Goal: Task Accomplishment & Management: Use online tool/utility

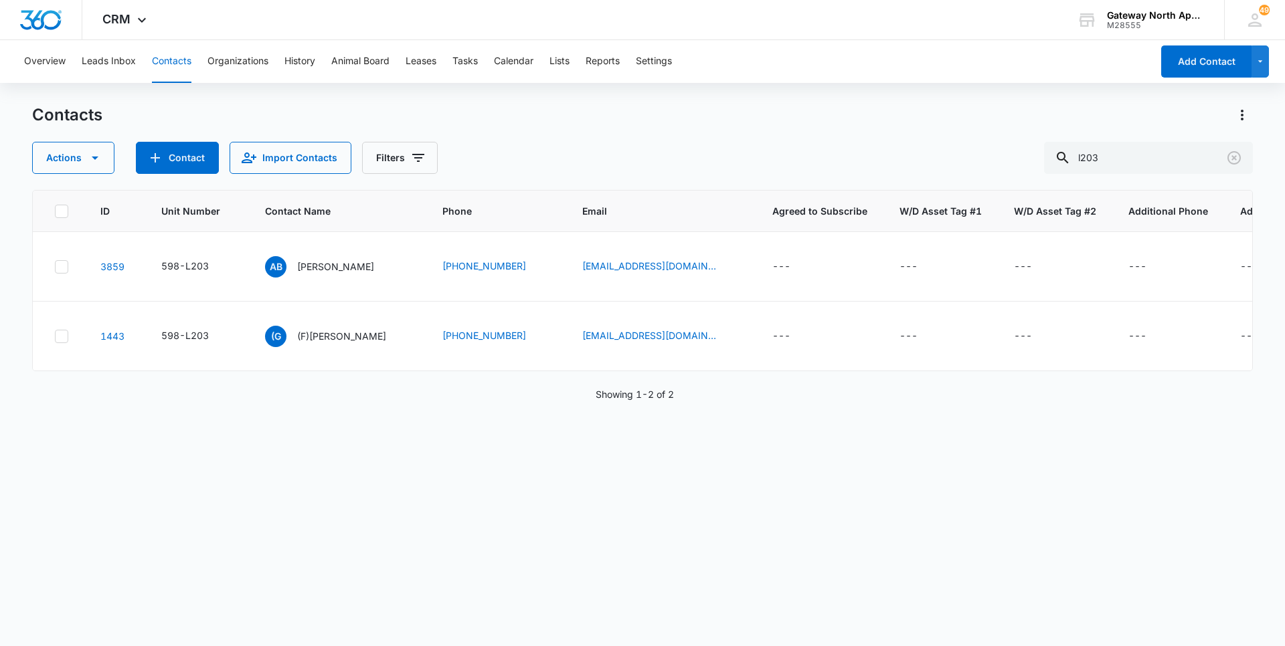
drag, startPoint x: 1142, startPoint y: 155, endPoint x: 1007, endPoint y: 173, distance: 136.4
click at [1008, 173] on div "Actions Contact Import Contacts Filters l203" at bounding box center [642, 158] width 1220 height 32
type input "a202"
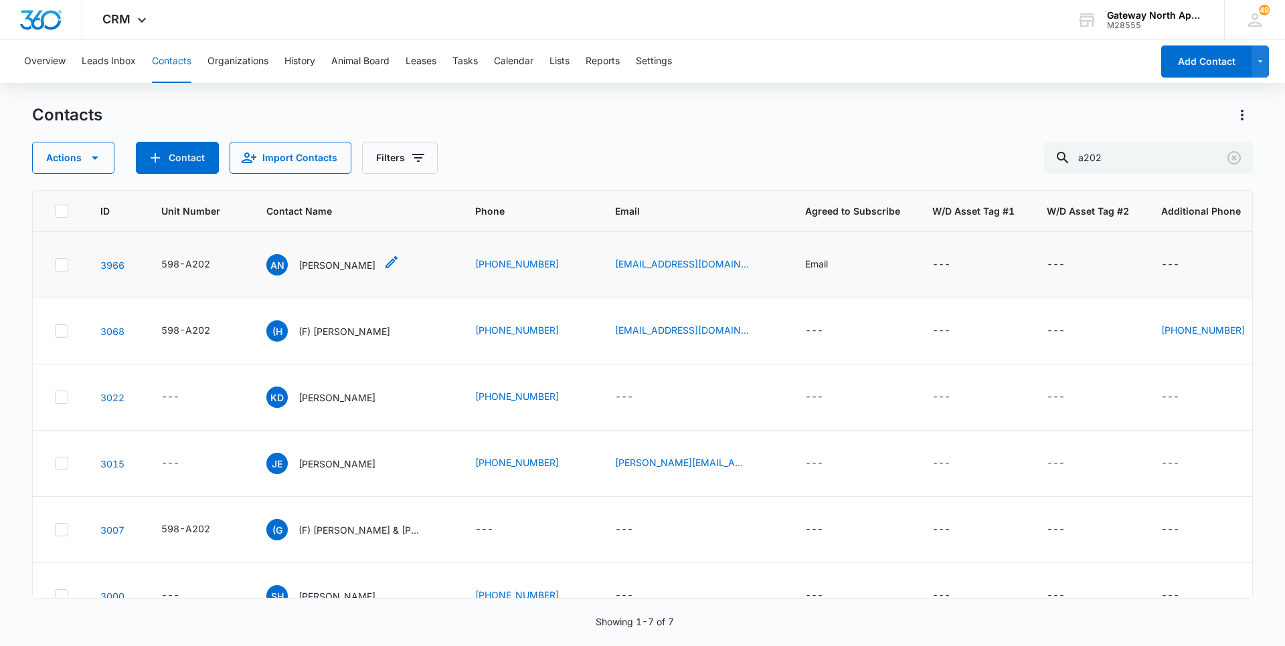
click at [353, 267] on p "[PERSON_NAME]" at bounding box center [336, 265] width 77 height 14
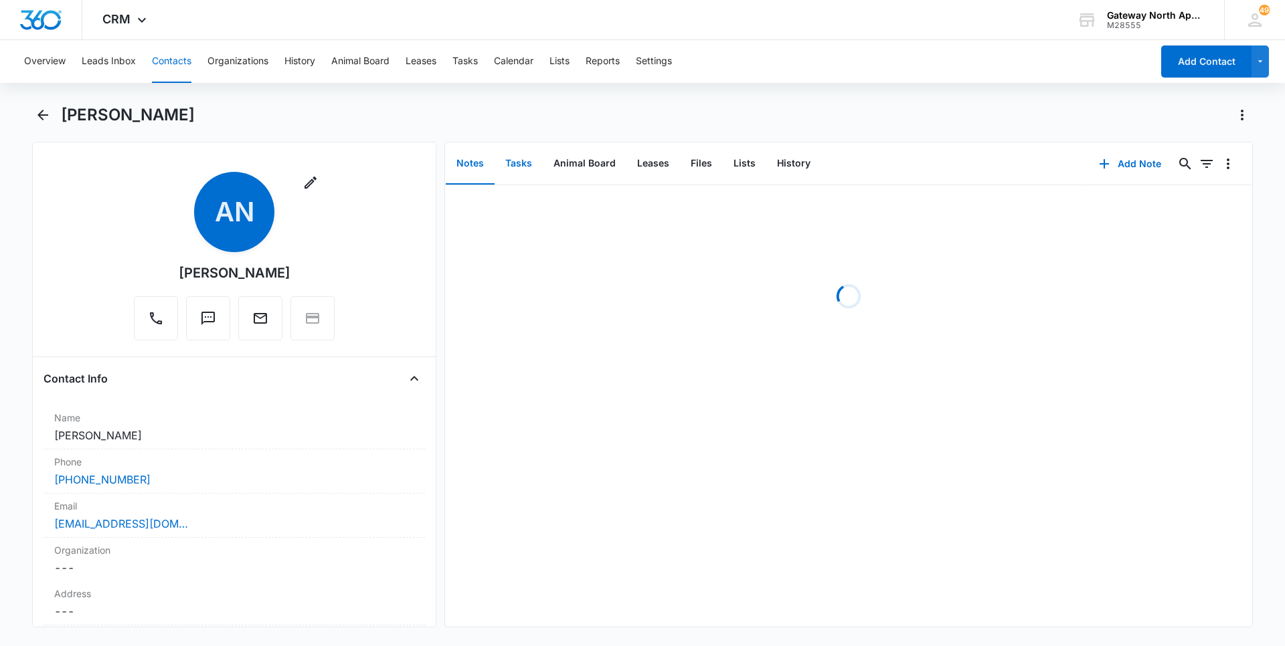
click at [496, 157] on button "Tasks" at bounding box center [518, 163] width 48 height 41
click at [1125, 165] on button "Add Task" at bounding box center [1130, 164] width 88 height 32
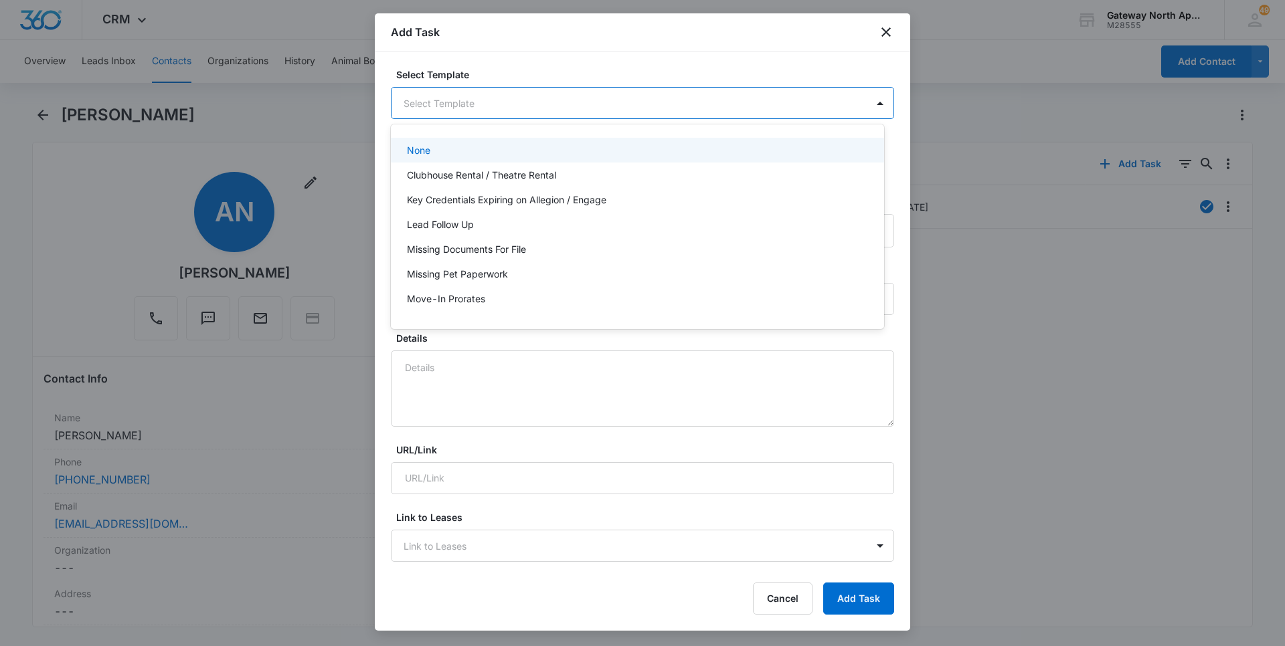
click at [666, 99] on body "CRM Apps Reputation Websites Forms CRM Email Social Content Ads Intelligence Fi…" at bounding box center [642, 323] width 1285 height 646
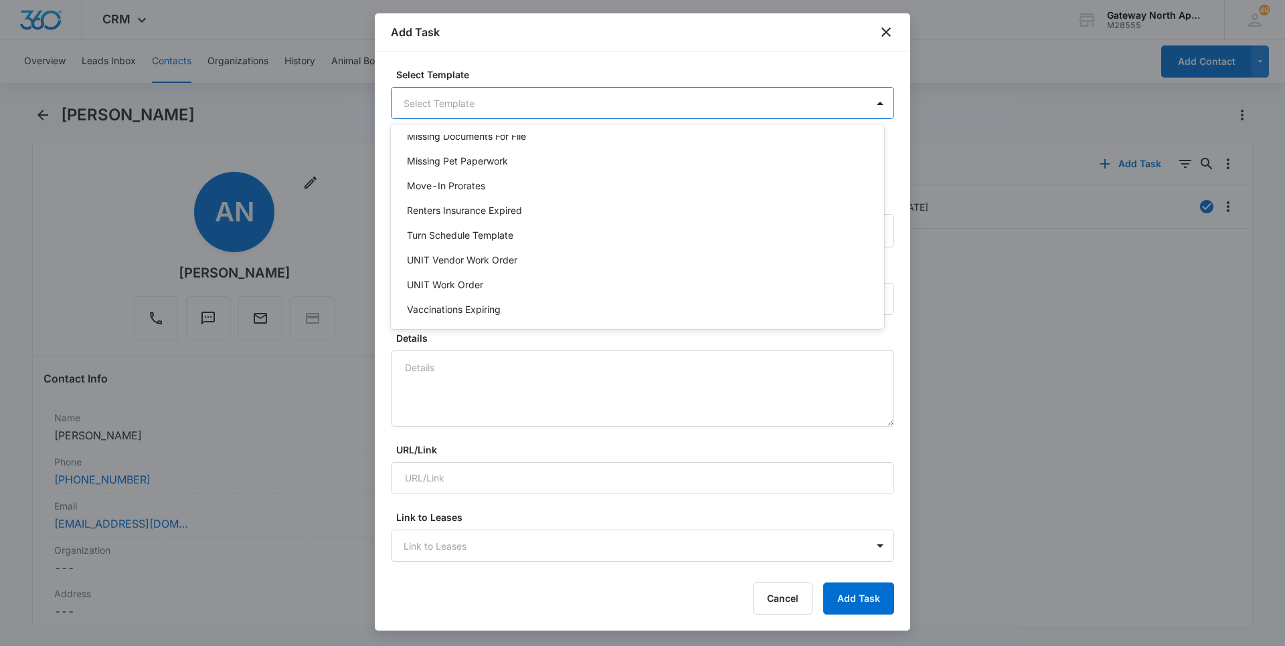
scroll to position [119, 0]
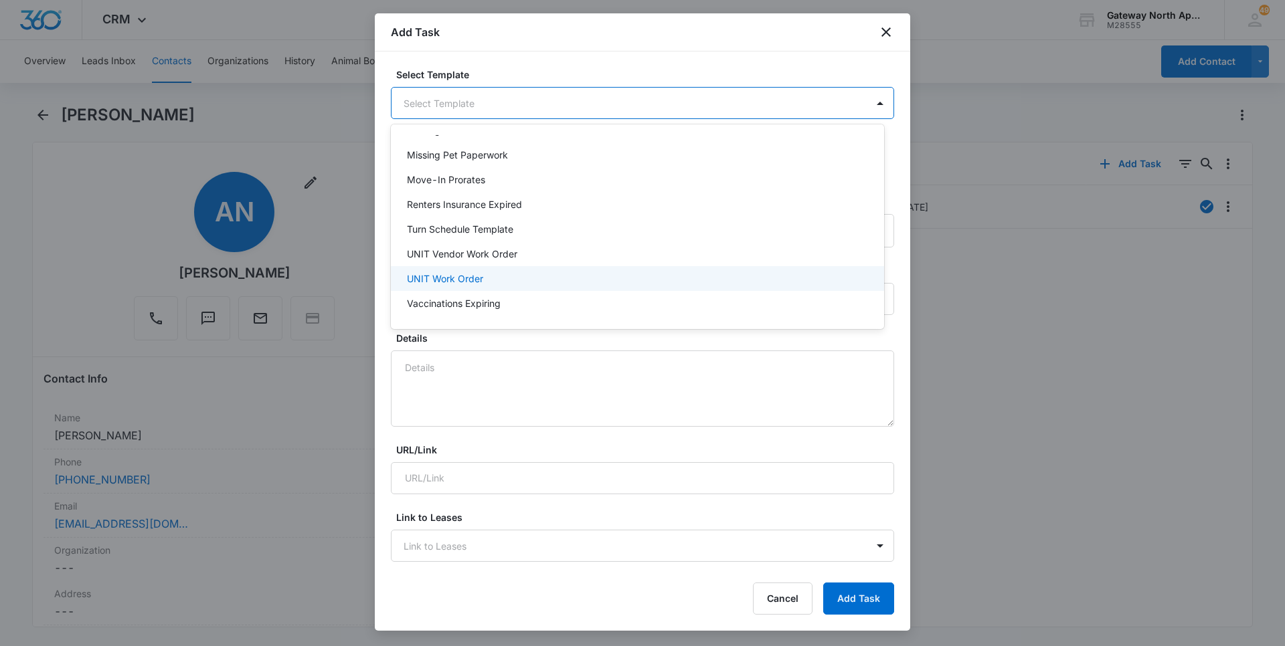
click at [426, 284] on p "UNIT Work Order" at bounding box center [445, 279] width 76 height 14
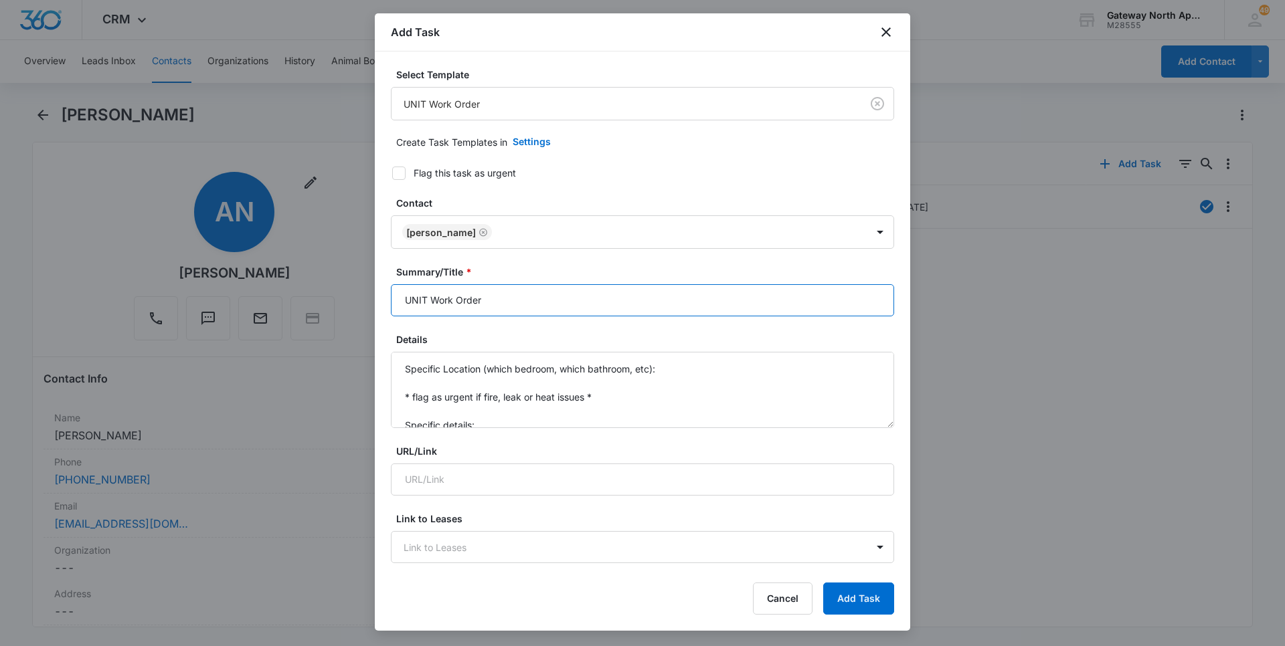
drag, startPoint x: 430, startPoint y: 300, endPoint x: 378, endPoint y: 298, distance: 51.6
click at [378, 298] on div "Select Template UNIT Work Order Create Task Templates in Settings Flag this tas…" at bounding box center [642, 311] width 535 height 518
type input "A202 Work Order"
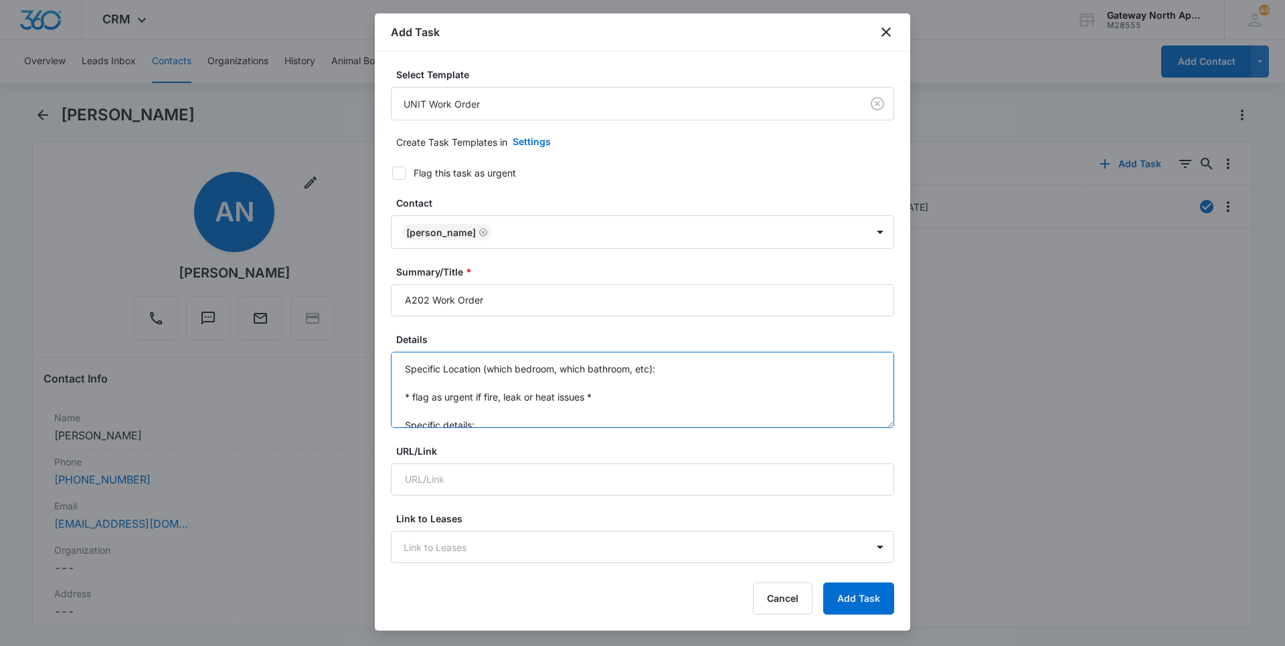
drag, startPoint x: 478, startPoint y: 420, endPoint x: 373, endPoint y: 357, distance: 122.8
click at [373, 357] on body "CRM Apps Reputation Websites Forms CRM Email Social Content Ads Intelligence Fi…" at bounding box center [642, 323] width 1285 height 646
type textarea "s"
click at [405, 388] on textarea "sent email" at bounding box center [642, 390] width 503 height 76
click at [417, 384] on textarea "sent email" at bounding box center [642, 390] width 503 height 76
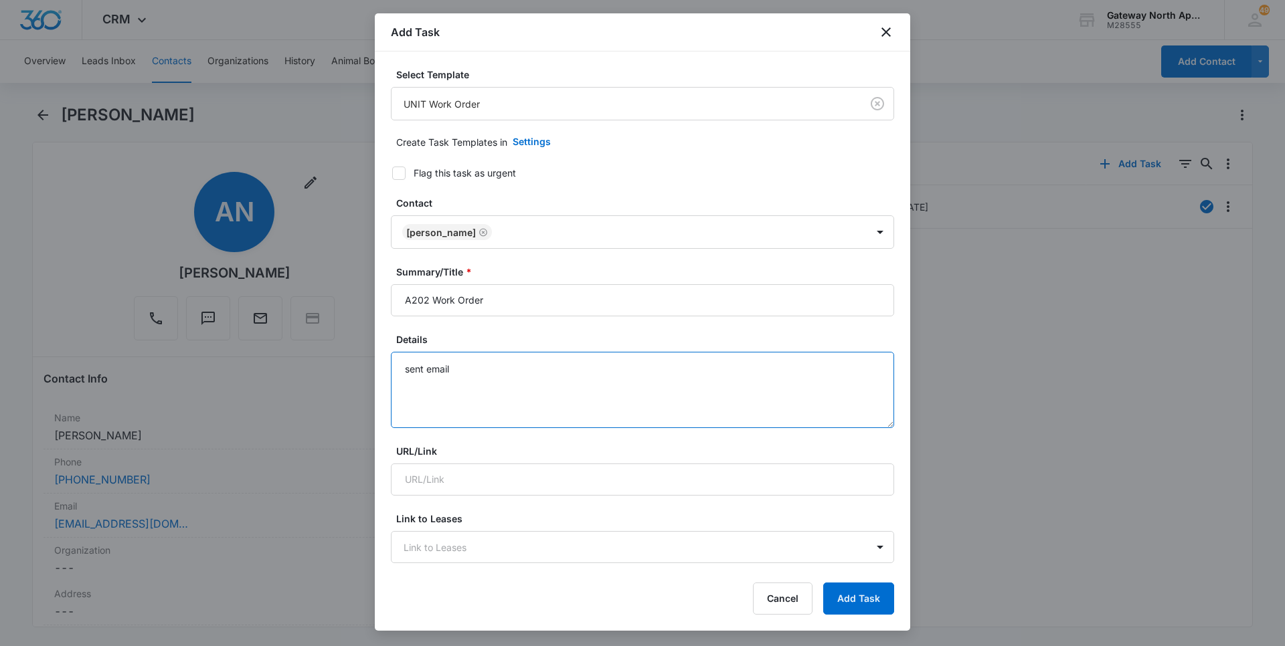
paste textarea "Hi! My smoke detector is making 3 beeps every 45ish seconds. I tried to take th…"
click at [494, 410] on textarea "sent email Hi! My smoke detector is making 3 beeps every 45ish seconds. I tried…" at bounding box center [642, 390] width 503 height 76
click at [405, 386] on textarea "sent email Hi! My smoke detector is making 3 beeps every 45ish seconds. I tried…" at bounding box center [642, 390] width 503 height 76
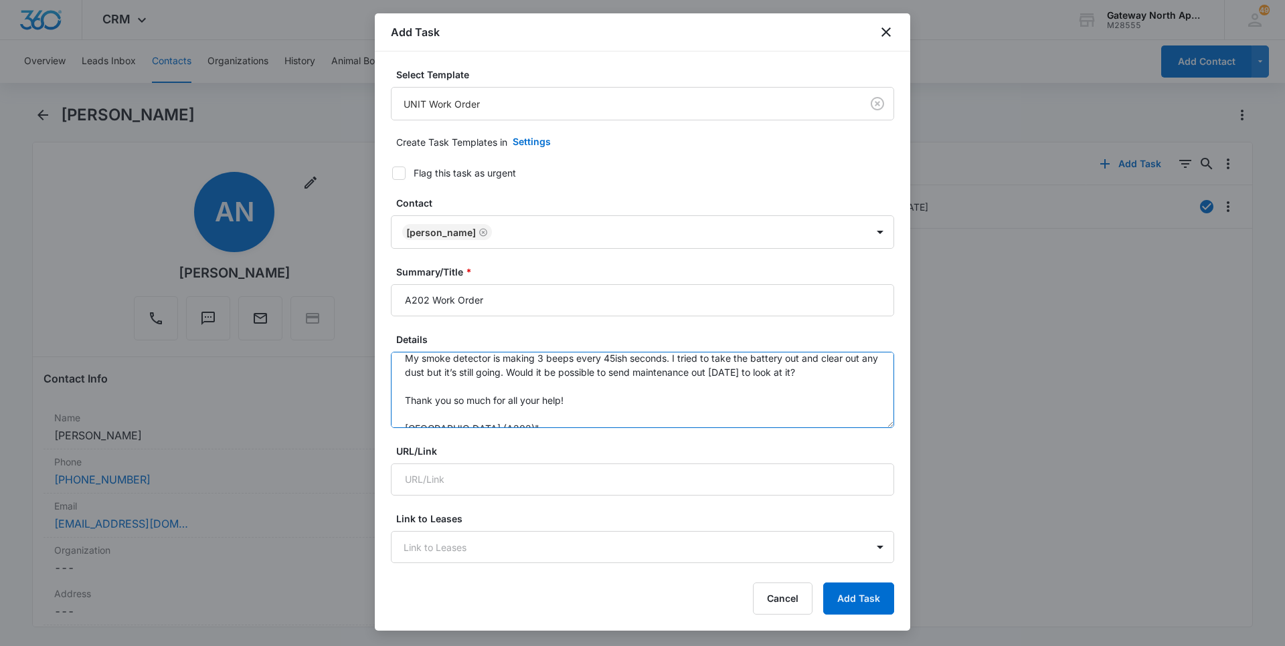
scroll to position [74, 0]
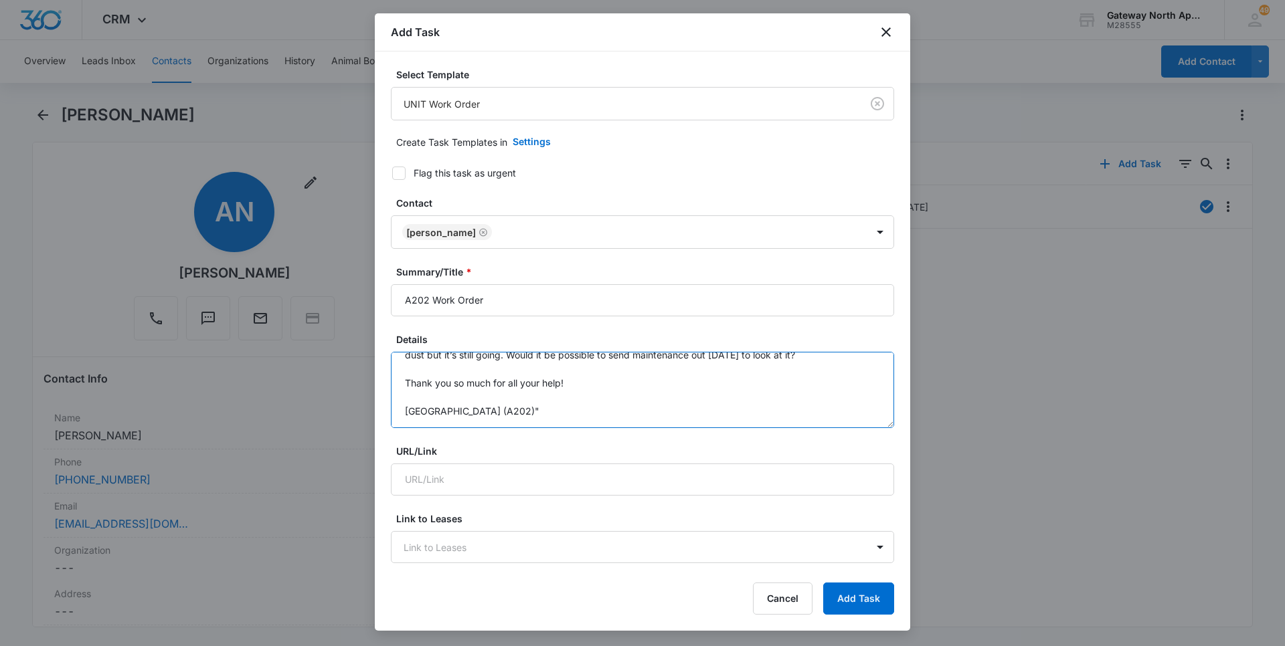
click at [505, 408] on textarea "sent email "Hi! My smoke detector is making 3 beeps every 45ish seconds. I trie…" at bounding box center [642, 390] width 503 height 76
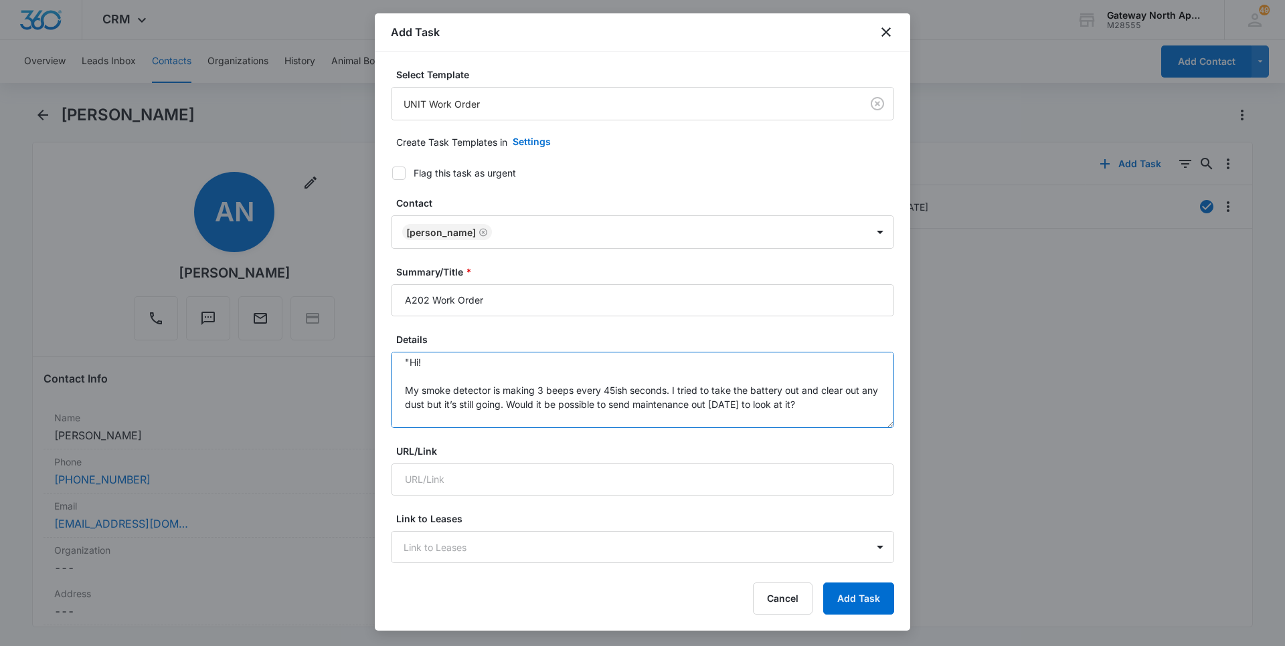
scroll to position [0, 0]
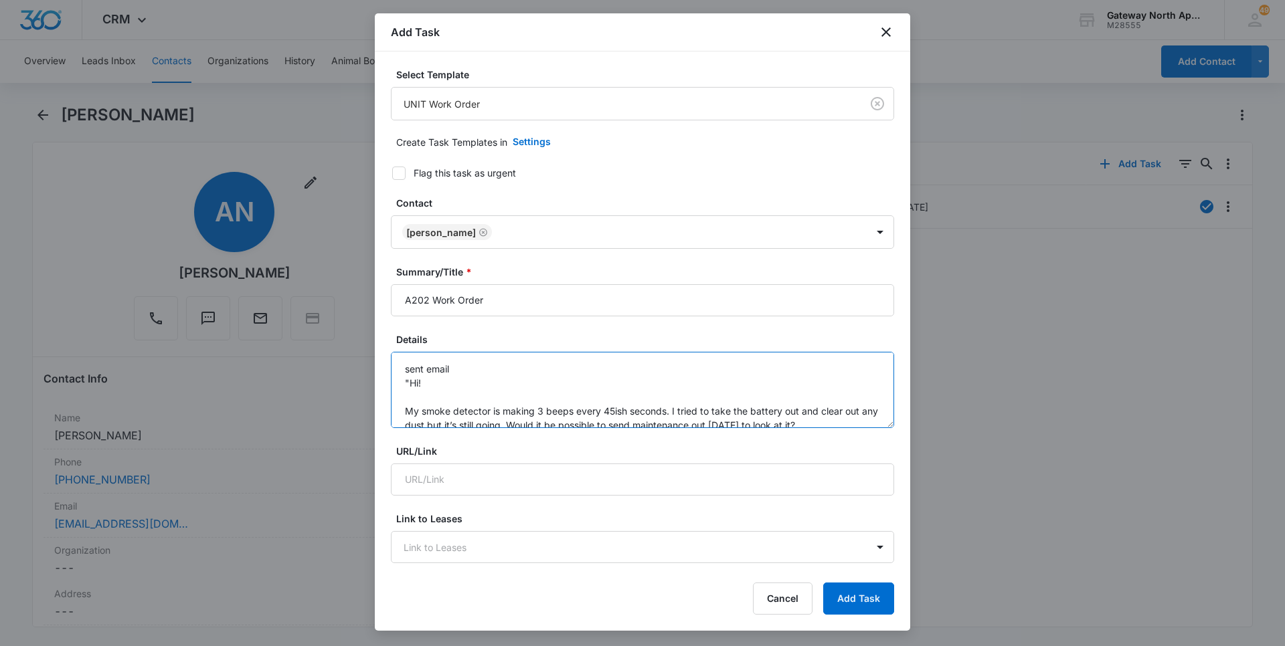
click at [408, 370] on textarea "sent email "Hi! My smoke detector is making 3 beeps every 45ish seconds. I trie…" at bounding box center [642, 390] width 503 height 76
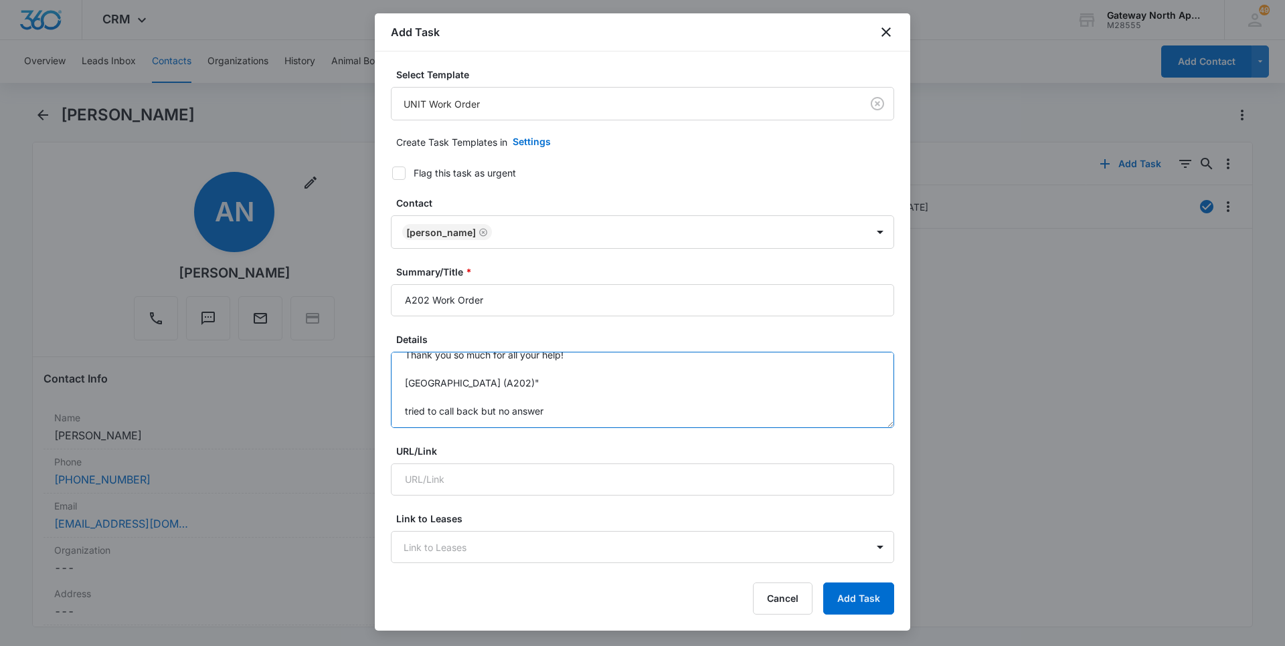
scroll to position [100, 0]
click at [408, 411] on textarea "Sent email "Hi! My smoke detector is making 3 beeps every 45ish seconds. I trie…" at bounding box center [642, 390] width 503 height 76
click at [563, 406] on textarea "Sent email "Hi! My smoke detector is making 3 beeps every 45ish seconds. I trie…" at bounding box center [642, 390] width 503 height 76
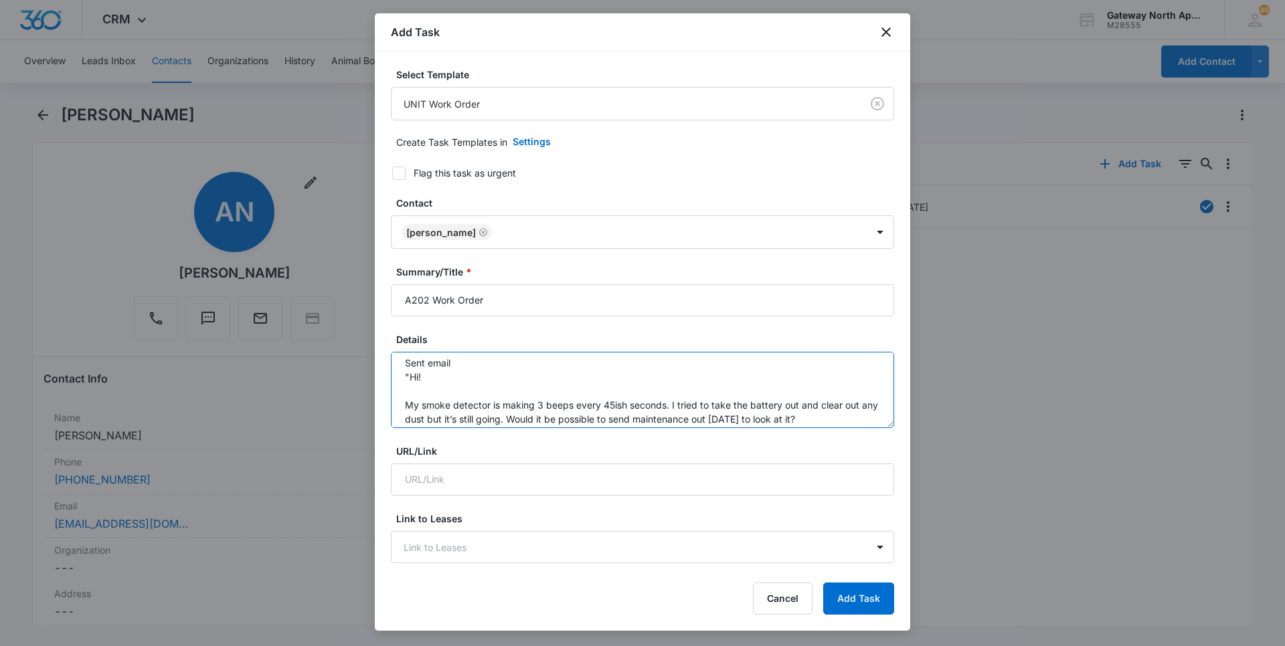
scroll to position [0, 0]
click at [430, 398] on textarea "Sent email "Hi! My smoke detector is making 3 beeps every 45ish seconds. I trie…" at bounding box center [642, 390] width 503 height 76
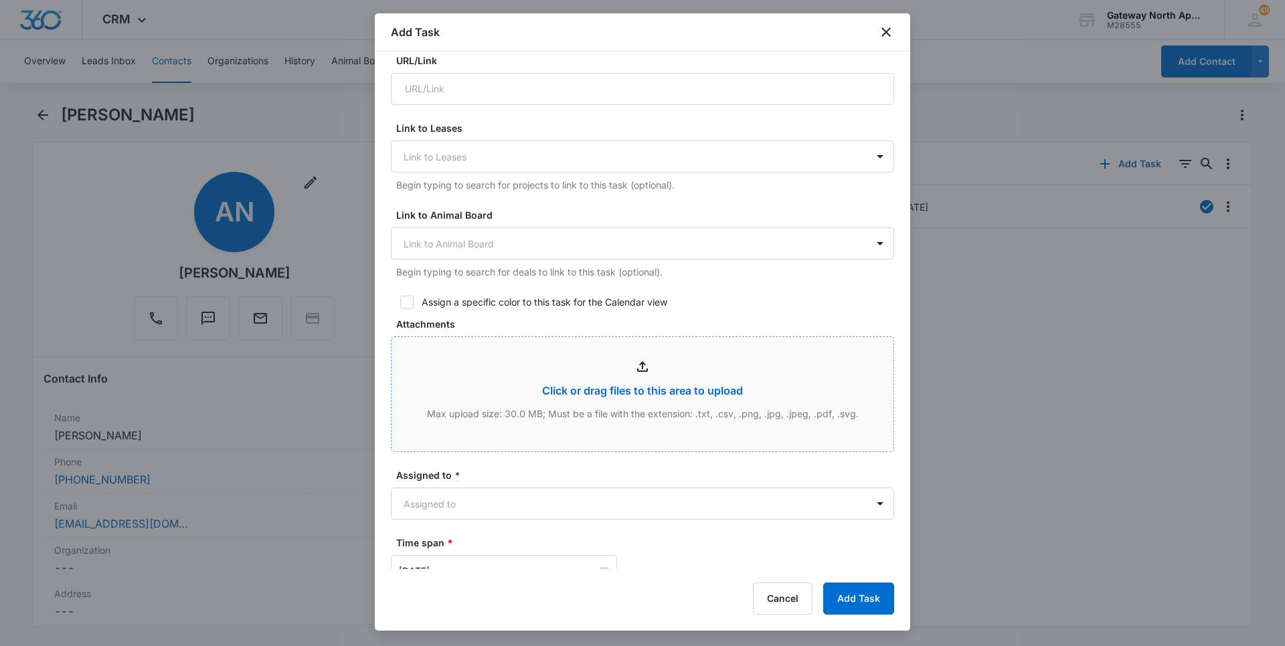
scroll to position [468, 0]
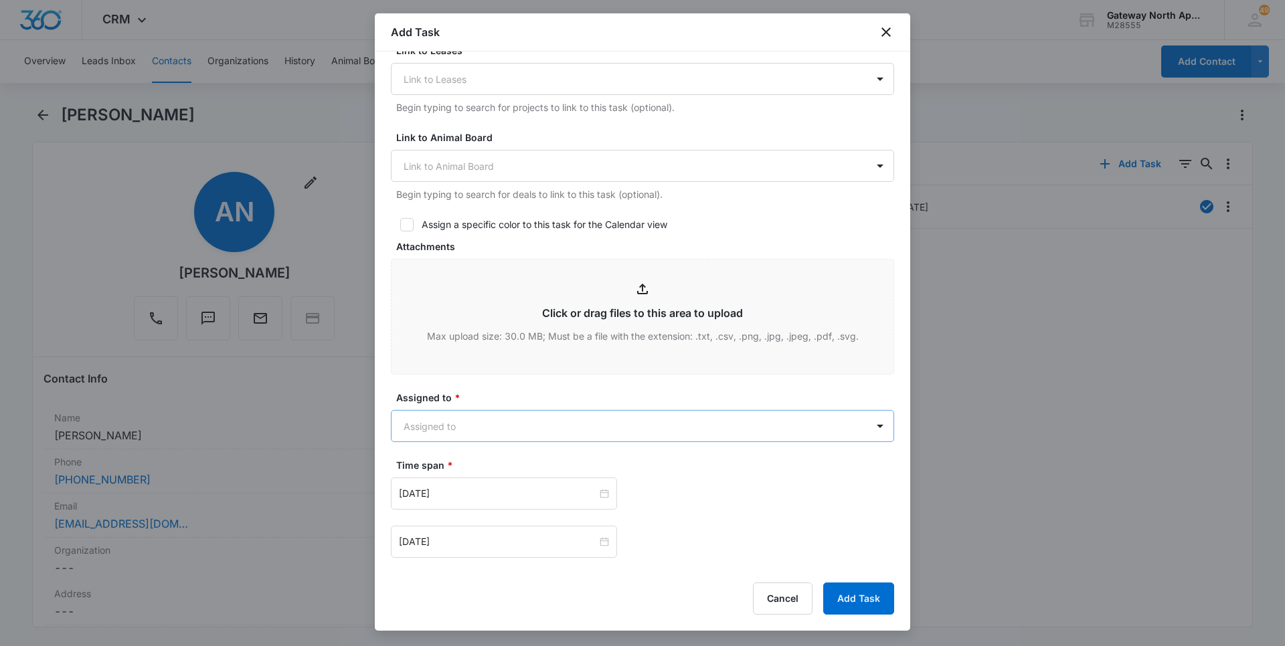
type textarea "Sent email "Hi! My smoke detector is making 3 beeps every 45ish seconds. I trie…"
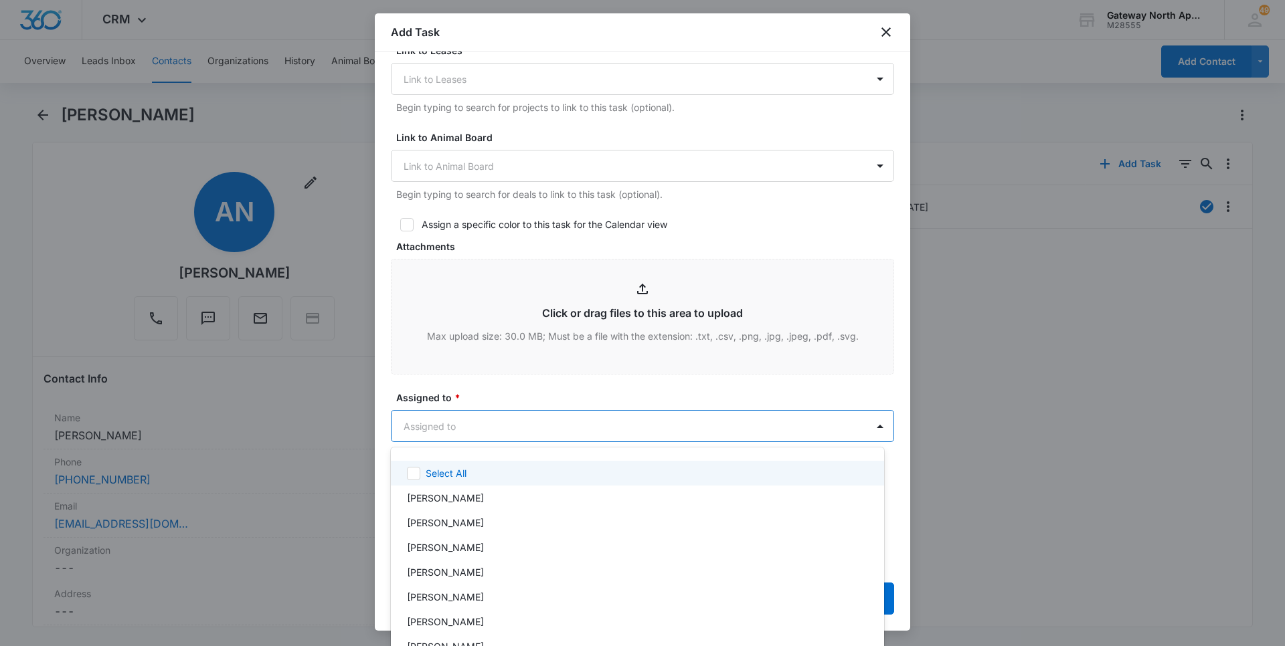
click at [500, 423] on body "CRM Apps Reputation Websites Forms CRM Email Social Content Ads Intelligence Fi…" at bounding box center [642, 323] width 1285 height 646
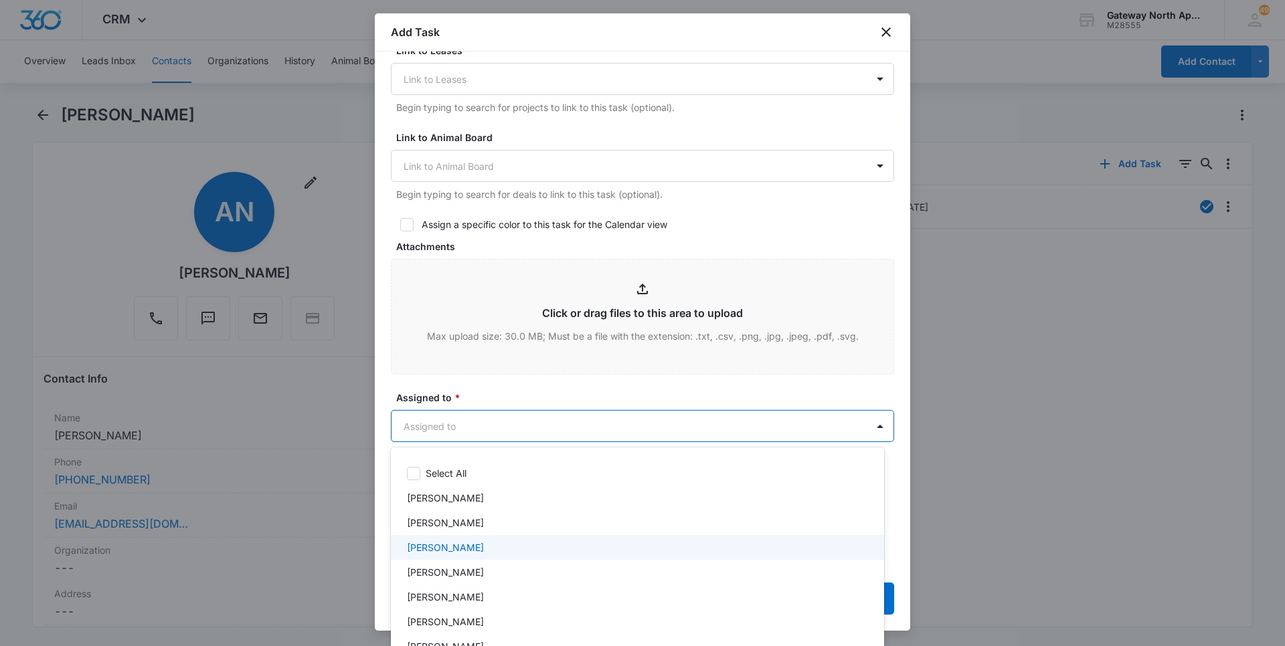
click at [454, 547] on p "[PERSON_NAME]" at bounding box center [445, 548] width 77 height 14
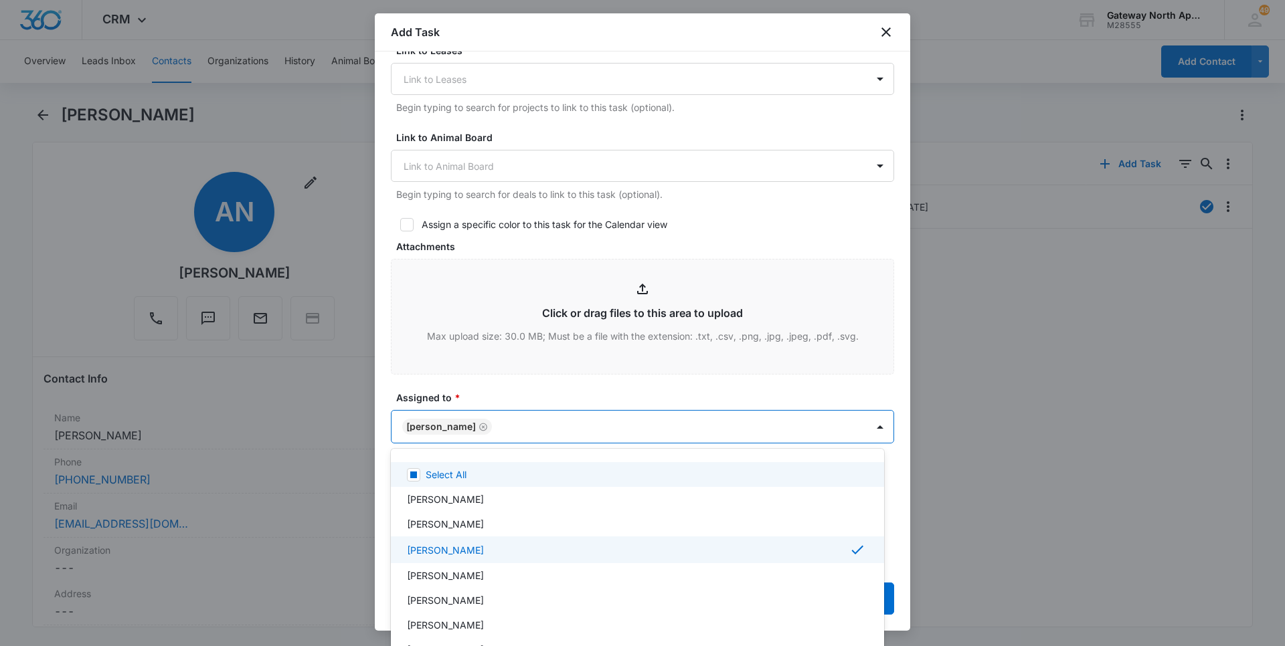
click at [546, 428] on div at bounding box center [642, 323] width 1285 height 646
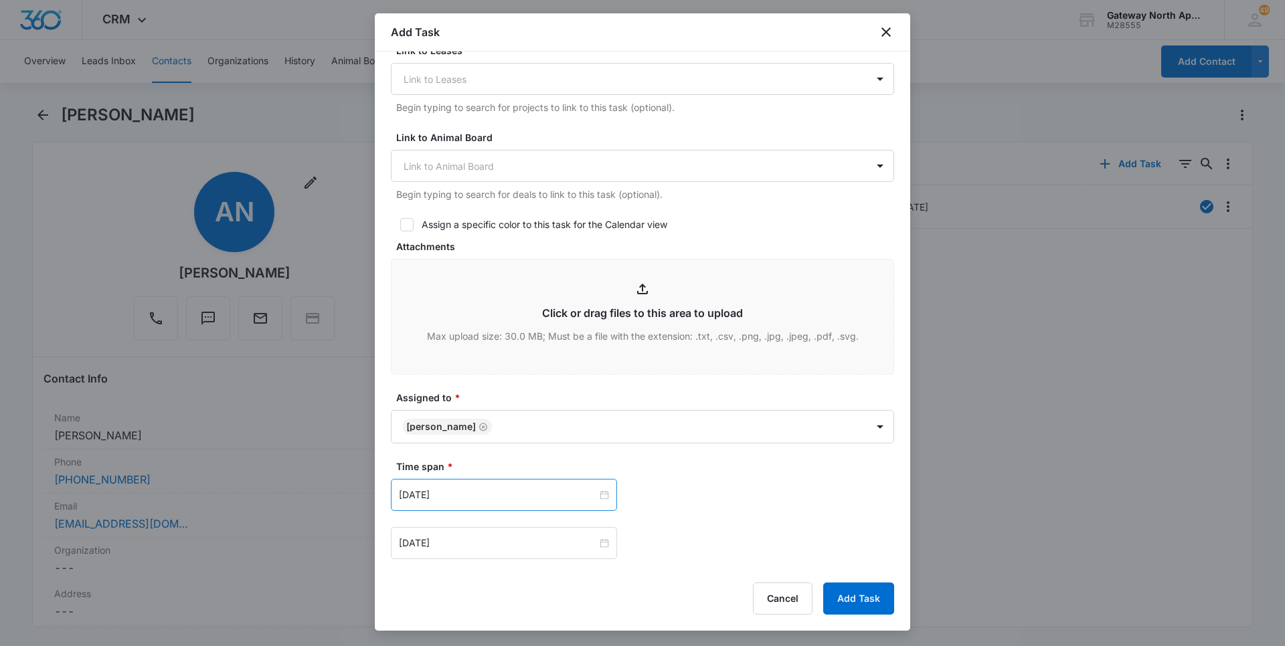
drag, startPoint x: 500, startPoint y: 493, endPoint x: 503, endPoint y: 483, distance: 10.6
click at [500, 494] on input "[DATE]" at bounding box center [498, 495] width 198 height 15
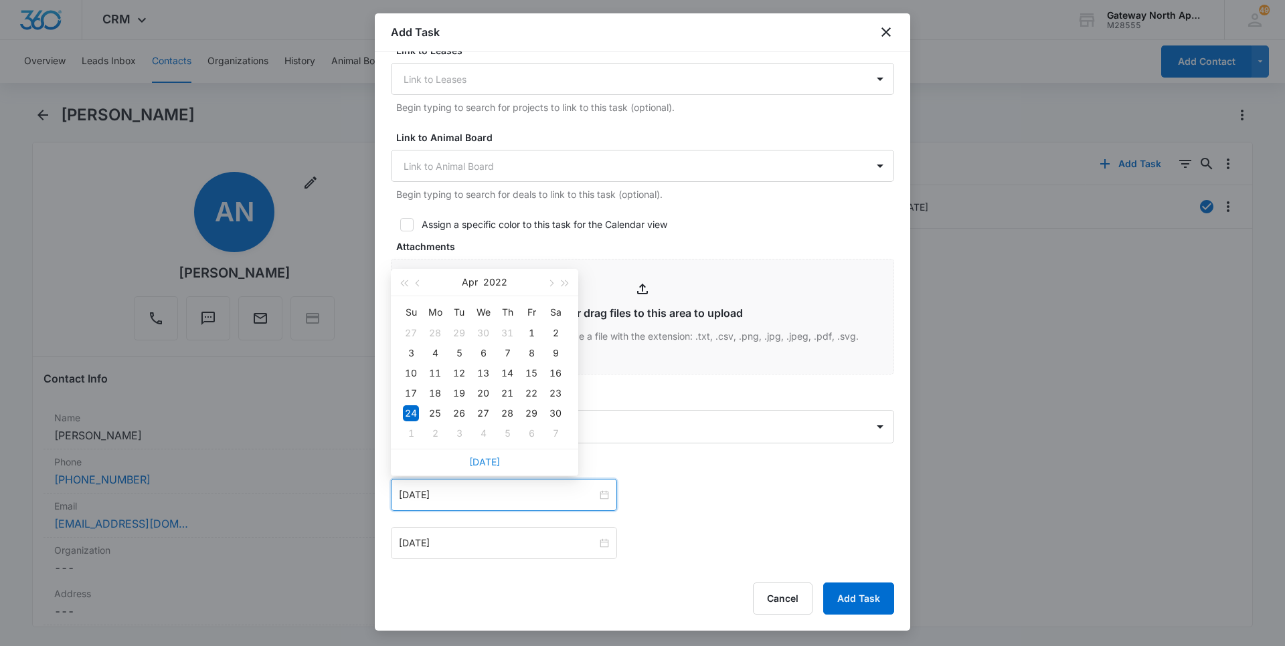
click at [486, 464] on link "[DATE]" at bounding box center [484, 461] width 31 height 11
type input "[DATE]"
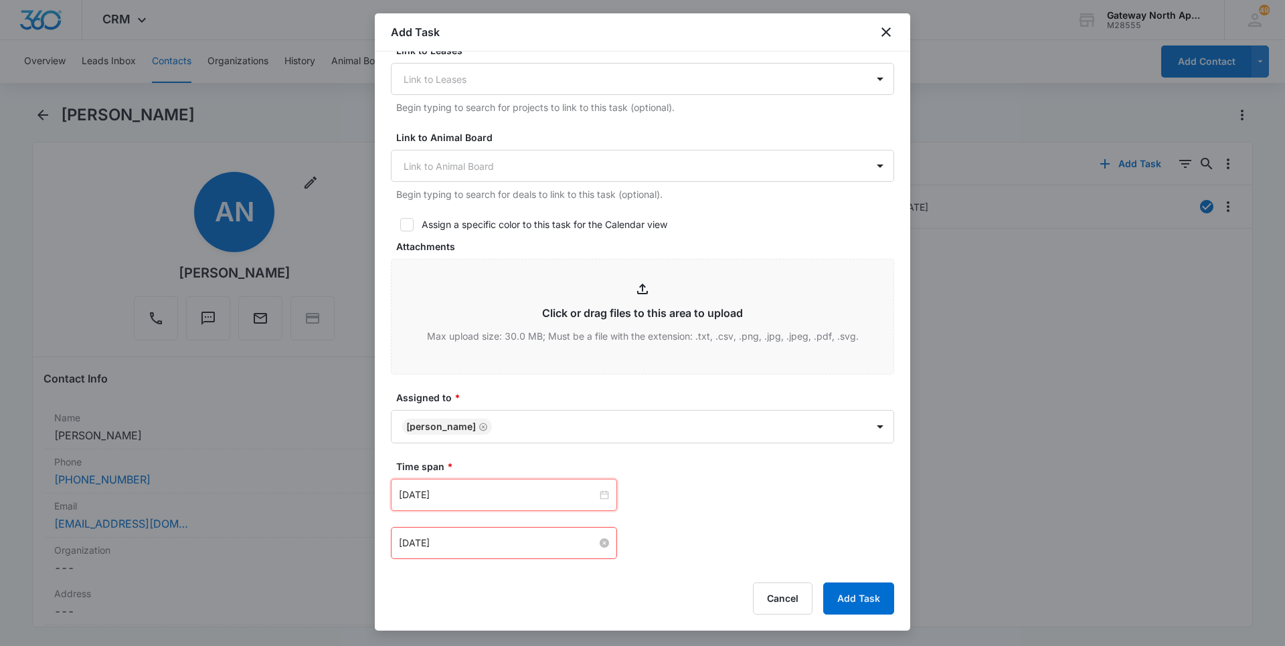
click at [497, 539] on input "[DATE]" at bounding box center [498, 543] width 198 height 15
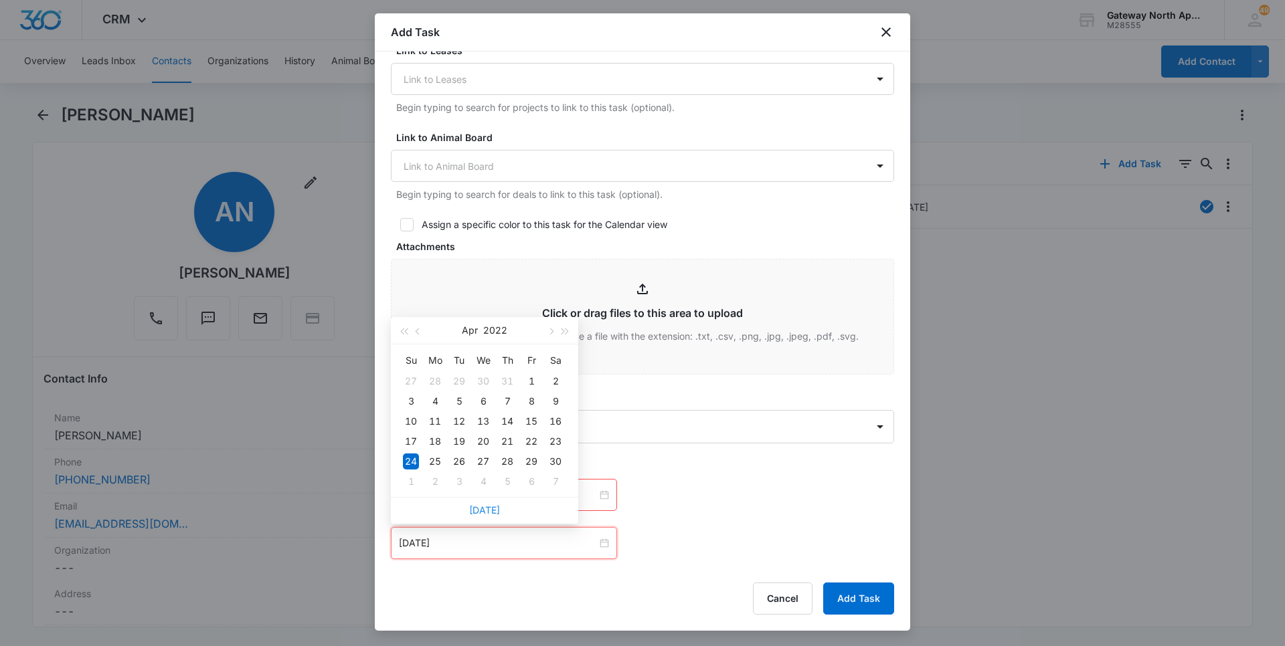
click at [495, 506] on link "[DATE]" at bounding box center [484, 509] width 31 height 11
type input "[DATE]"
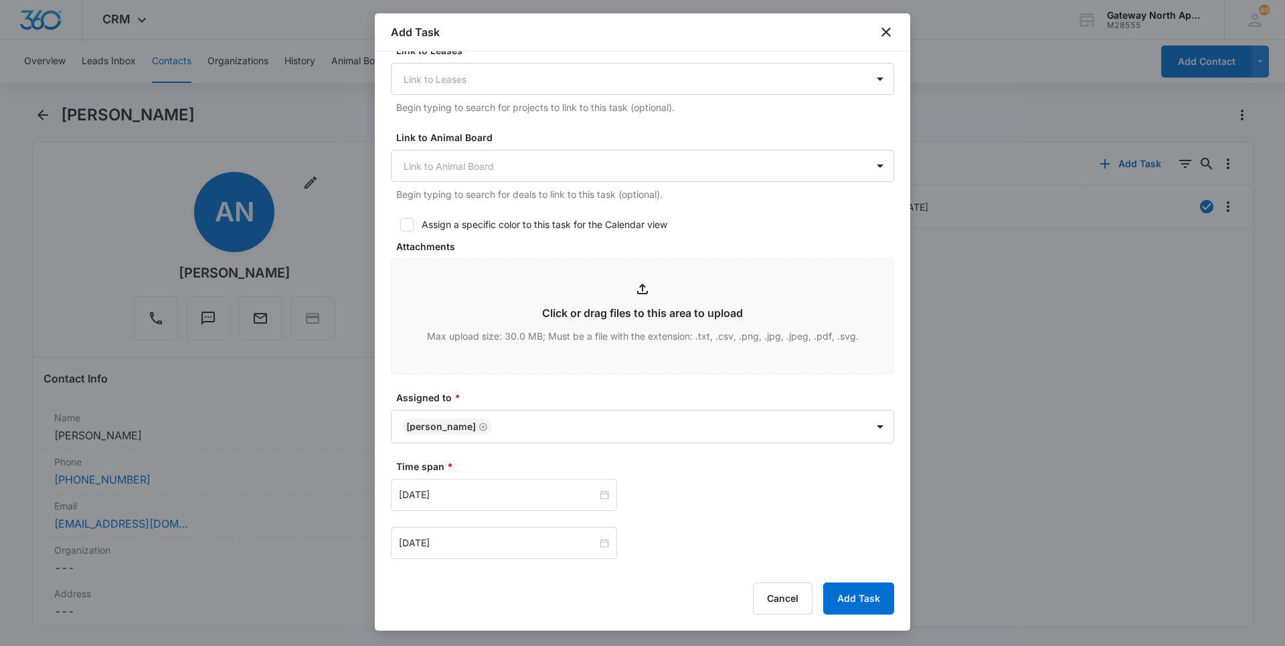
click at [720, 501] on div "[DATE] [DATE] Su Mo Tu We Th Fr Sa 27 28 29 30 31 1 2 3 4 5 6 7 8 9 10 11 12 13…" at bounding box center [642, 495] width 503 height 32
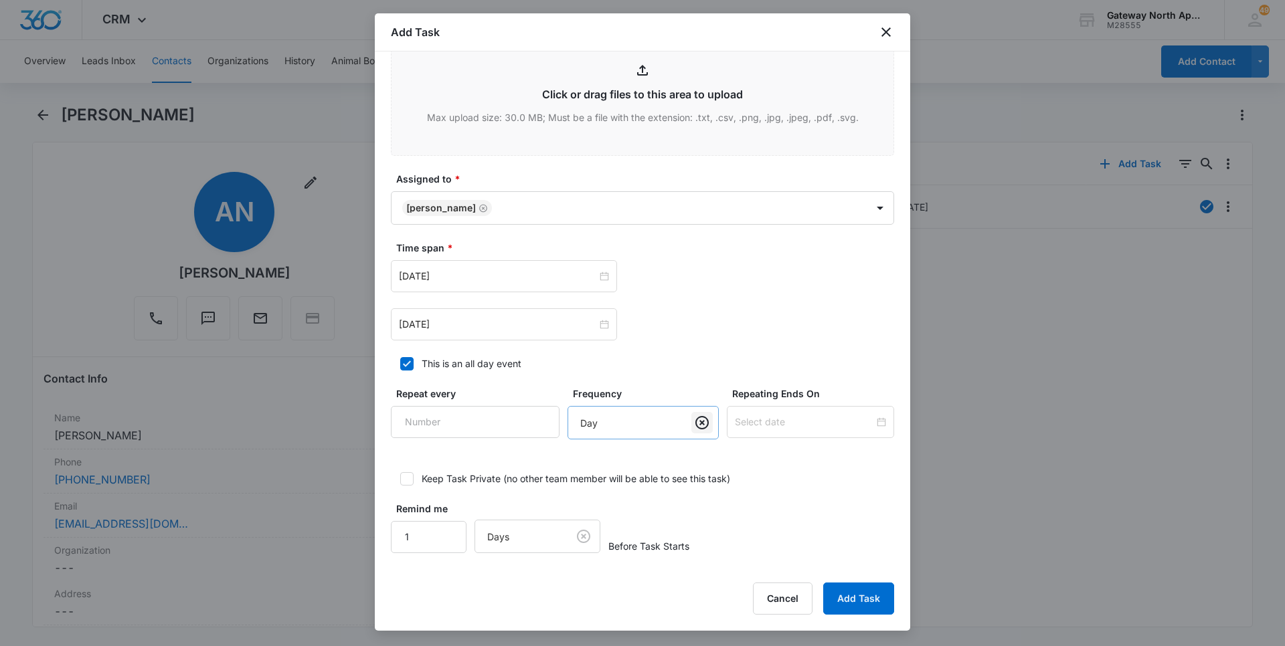
scroll to position [686, 0]
click at [678, 335] on div "[DATE] [DATE] Su Mo Tu We Th Fr Sa 27 28 29 30 31 1 2 3 4 5 6 7 8 9 10 11 12 13…" at bounding box center [642, 326] width 503 height 32
click at [855, 597] on button "Add Task" at bounding box center [858, 599] width 71 height 32
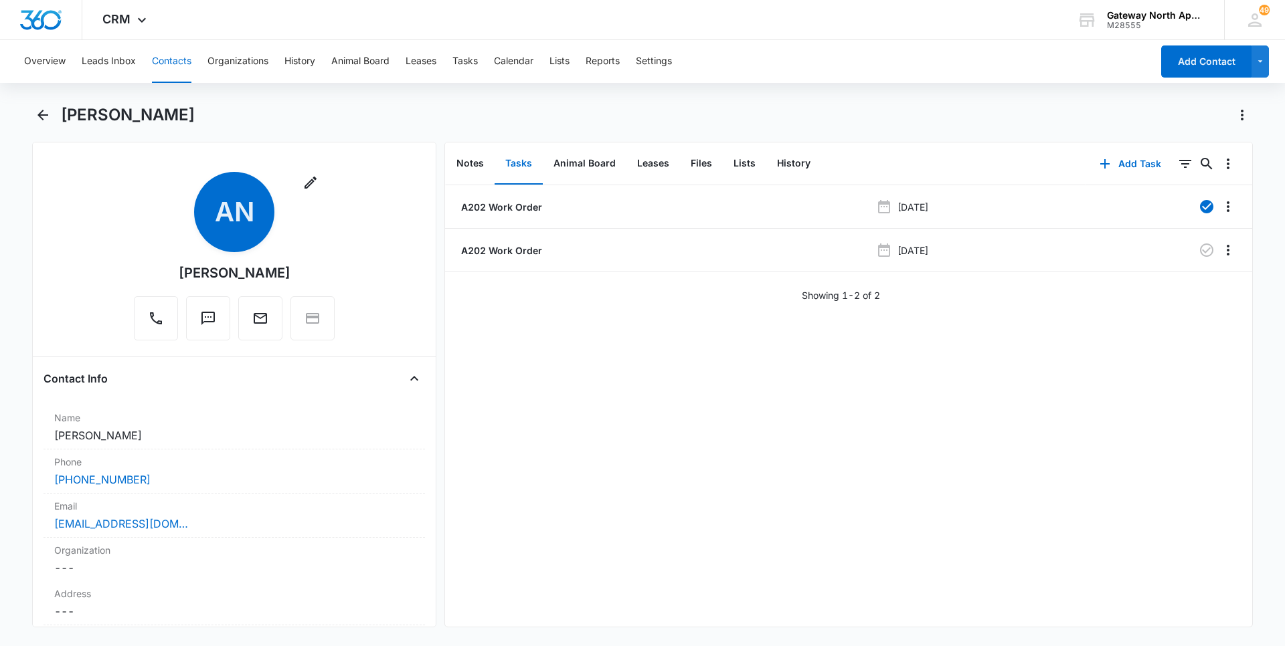
click at [179, 60] on button "Contacts" at bounding box center [171, 61] width 39 height 43
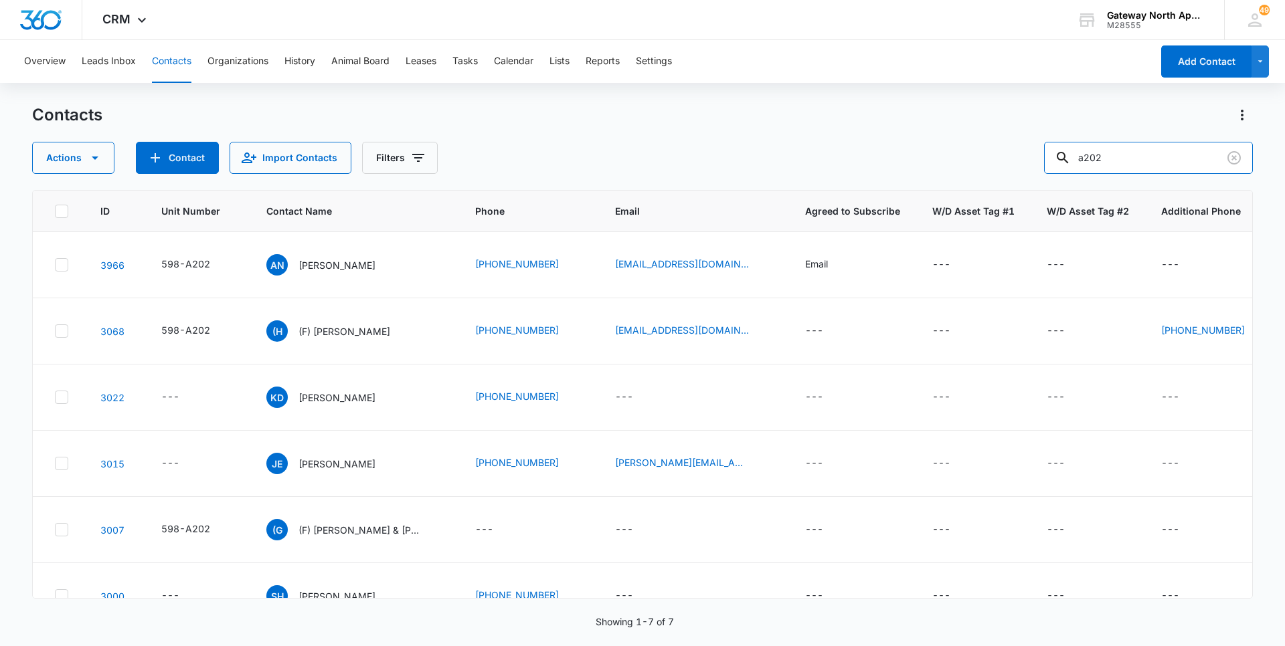
drag, startPoint x: 1160, startPoint y: 164, endPoint x: 996, endPoint y: 170, distance: 164.7
click at [997, 169] on div "Actions Contact Import Contacts Filters a202" at bounding box center [642, 158] width 1220 height 32
type input "q201"
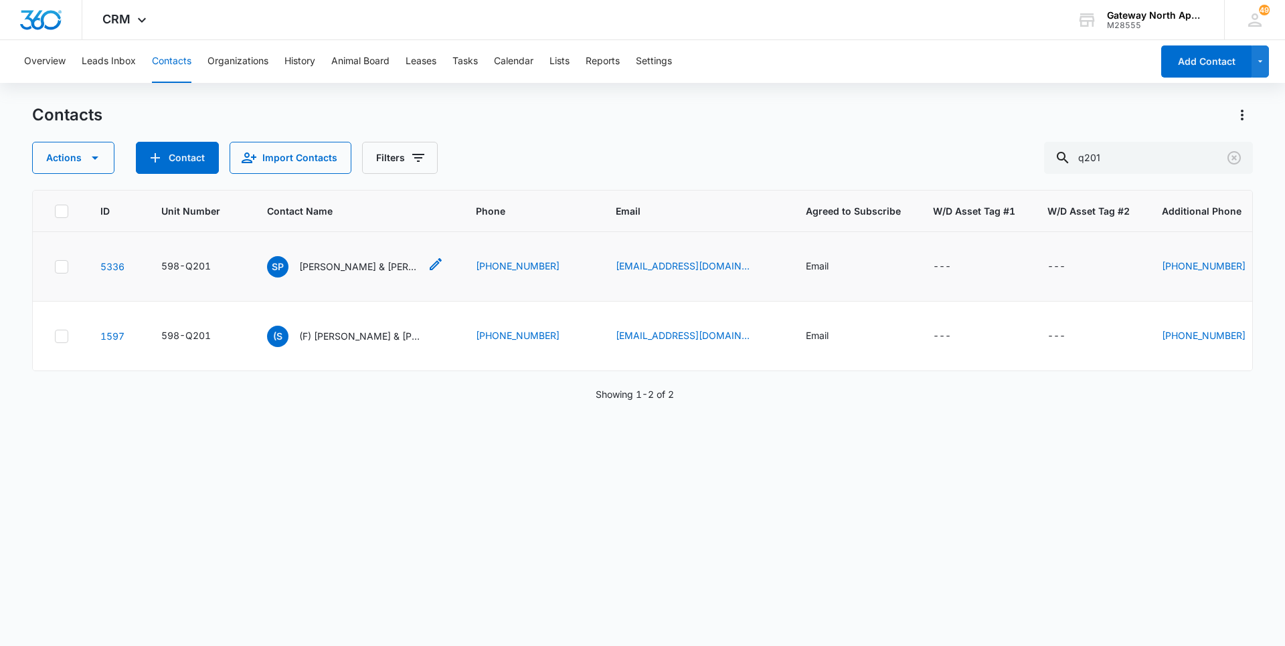
click at [345, 268] on p "[PERSON_NAME] & [PERSON_NAME]" at bounding box center [359, 267] width 120 height 14
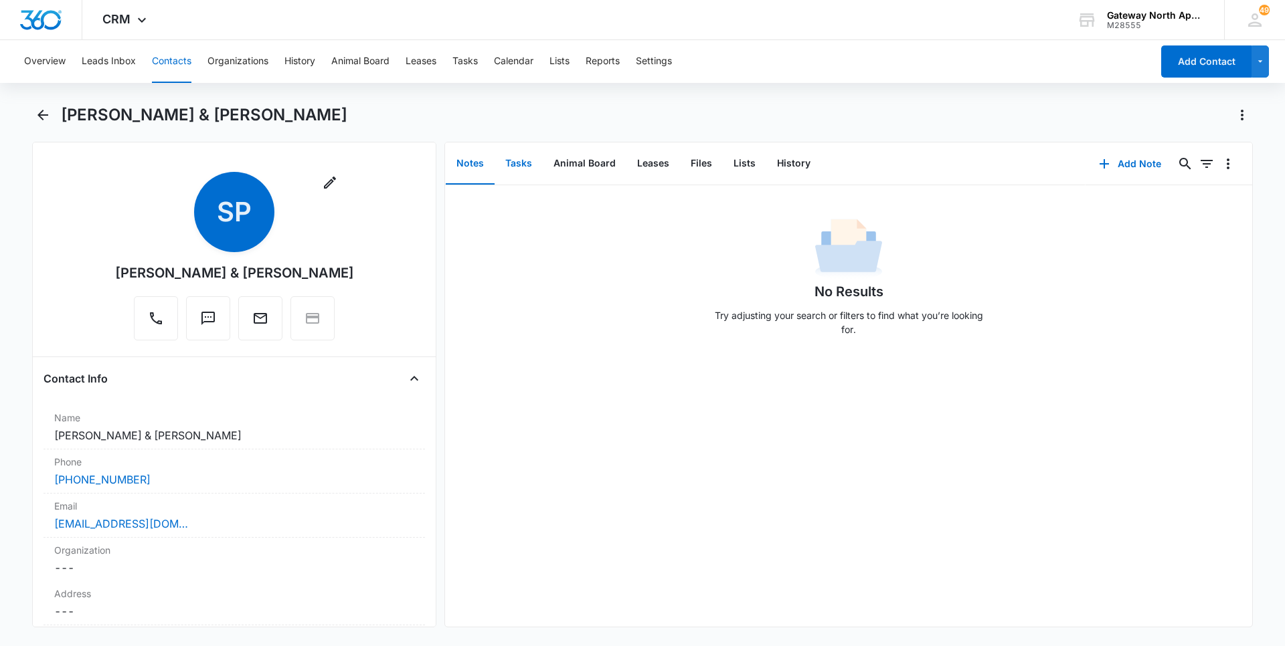
click at [516, 162] on button "Tasks" at bounding box center [518, 163] width 48 height 41
click at [1120, 162] on button "Add Task" at bounding box center [1130, 164] width 88 height 32
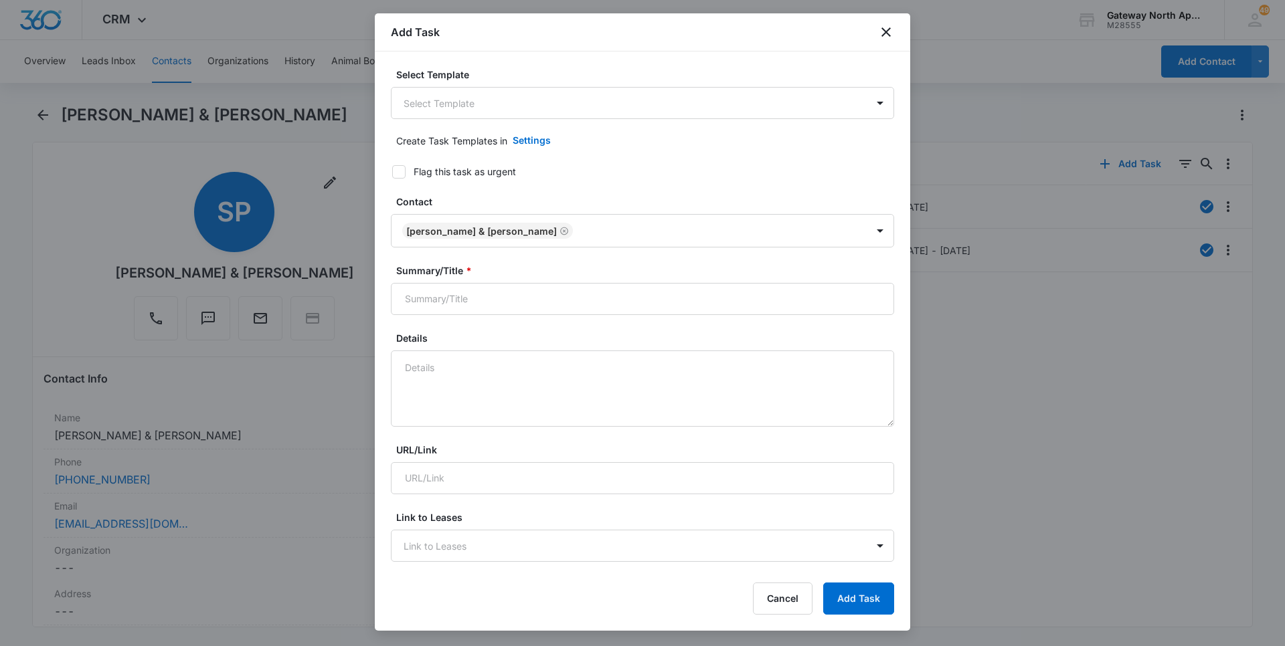
click at [609, 102] on body "CRM Apps Reputation Websites Forms CRM Email Social Content Ads Intelligence Fi…" at bounding box center [642, 323] width 1285 height 646
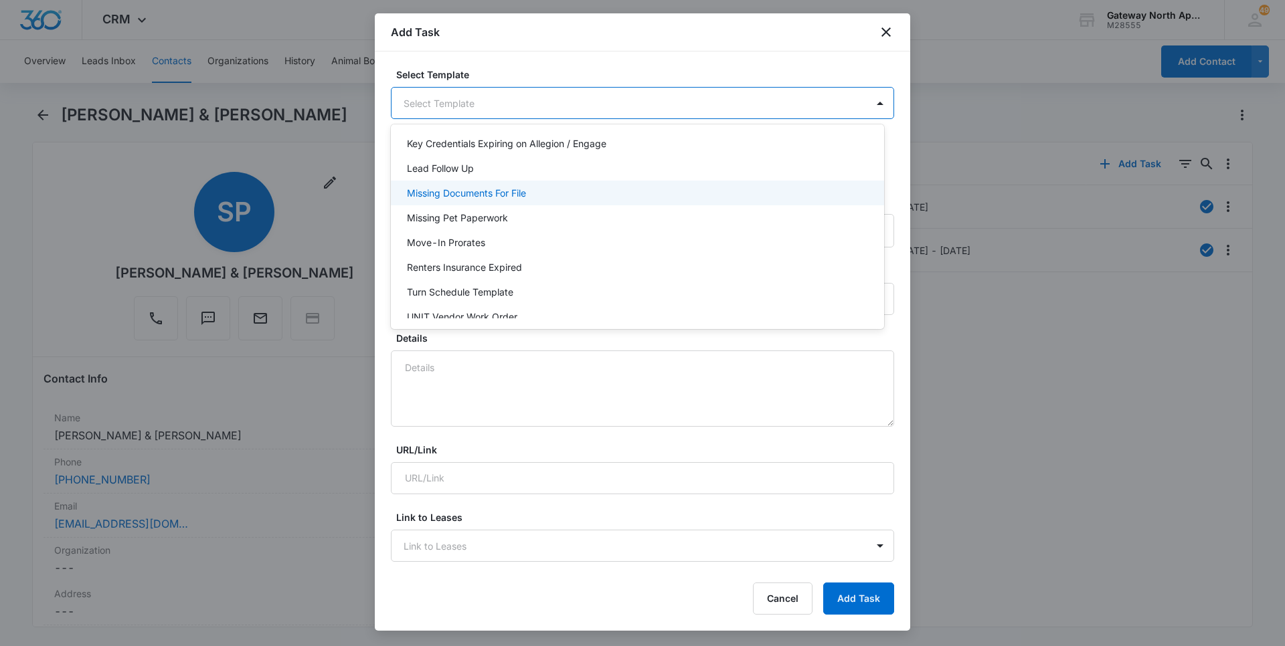
scroll to position [119, 0]
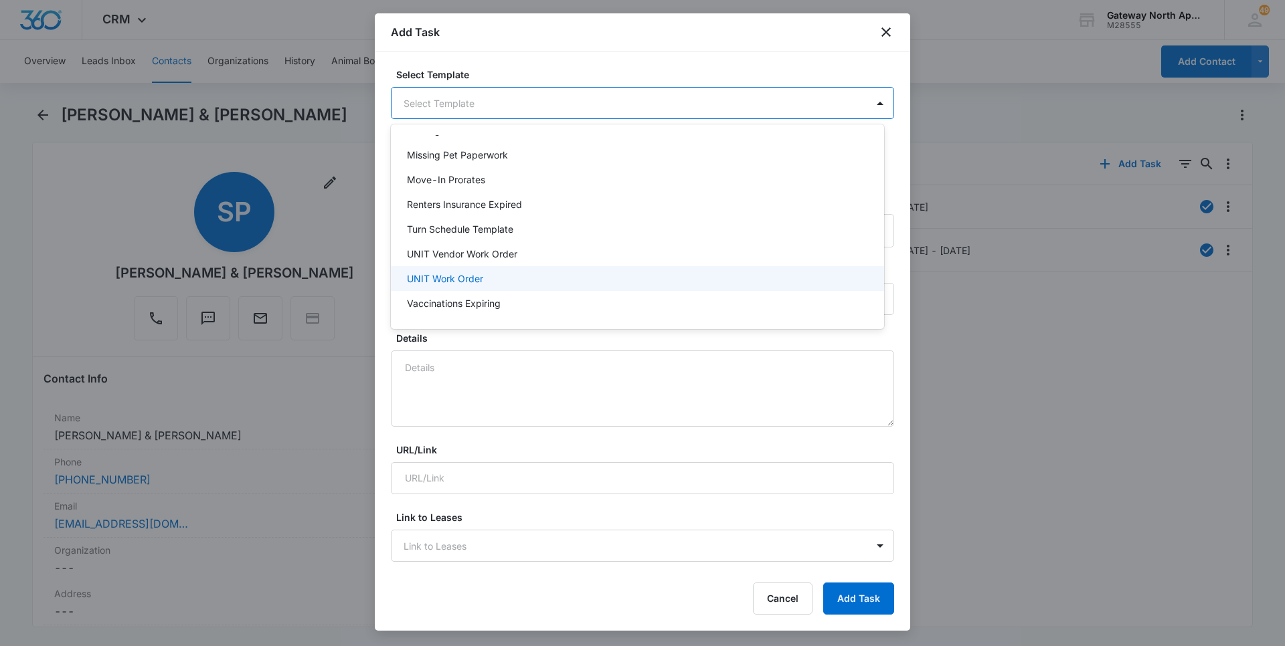
click at [469, 285] on p "UNIT Work Order" at bounding box center [445, 279] width 76 height 14
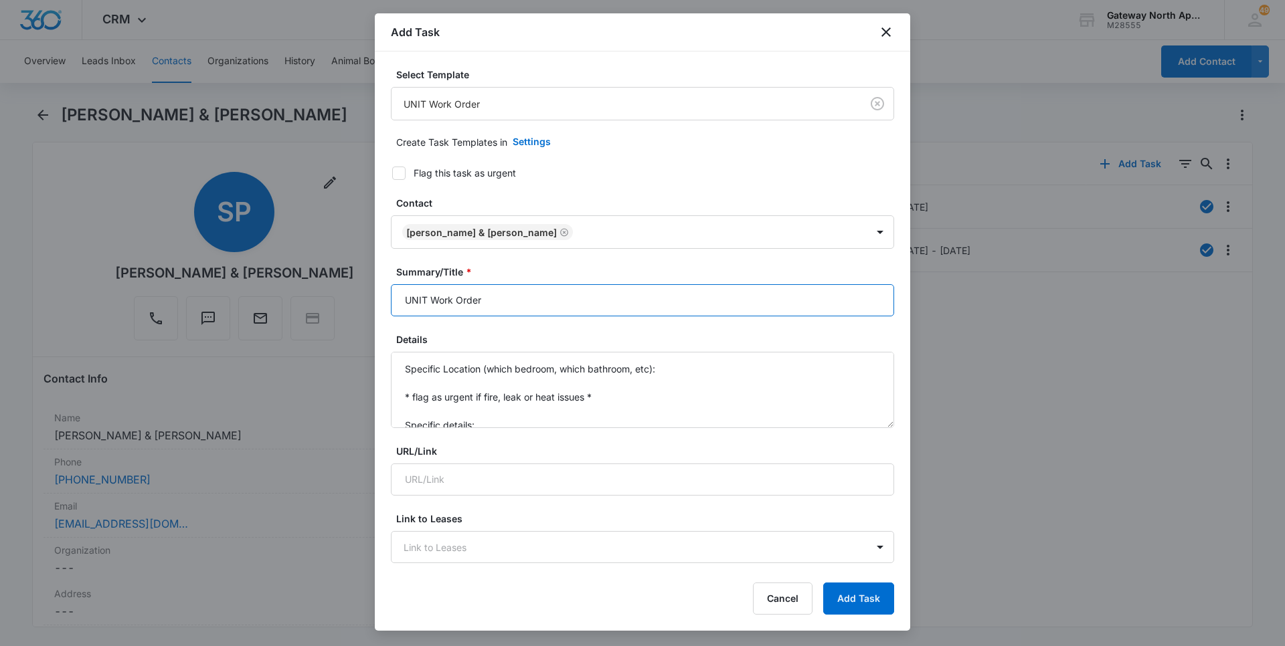
drag, startPoint x: 428, startPoint y: 300, endPoint x: 348, endPoint y: 304, distance: 80.4
click at [348, 304] on body "CRM Apps Reputation Websites Forms CRM Email Social Content Ads Intelligence Fi…" at bounding box center [642, 323] width 1285 height 646
type input "Q201 Work Order"
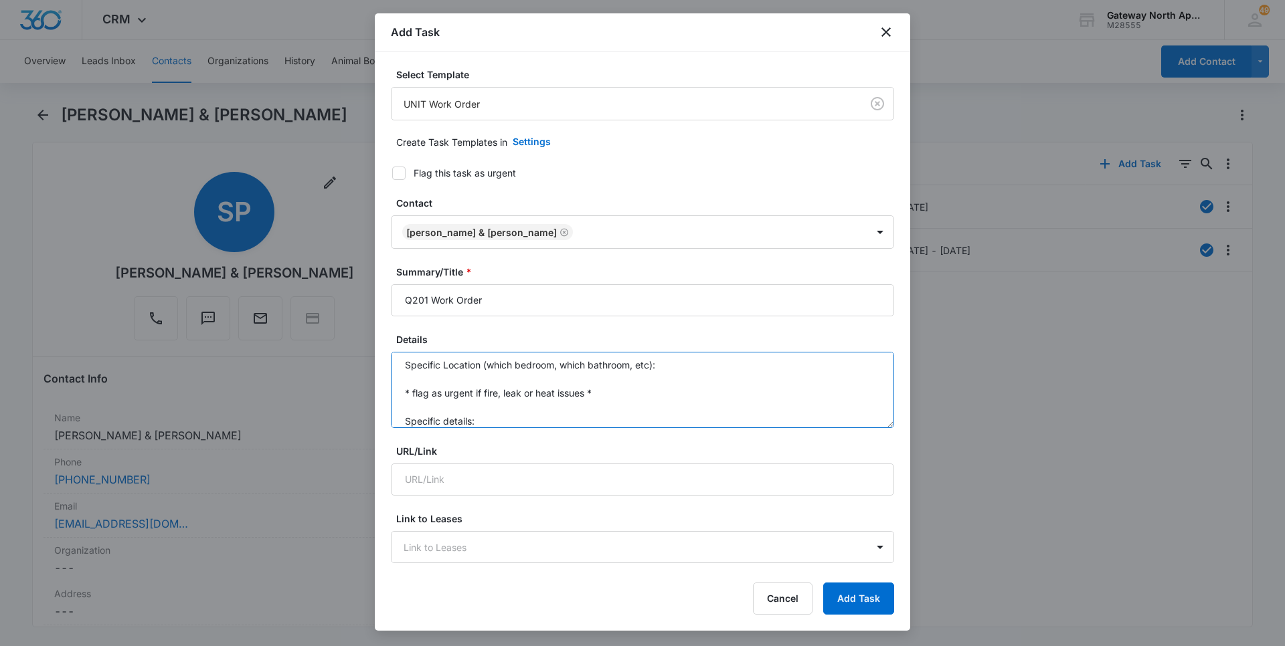
scroll to position [0, 0]
drag, startPoint x: 482, startPoint y: 427, endPoint x: 398, endPoint y: 337, distance: 123.1
click at [398, 337] on div "Details Specific Location (which bedroom, which bathroom, etc): * flag as urgen…" at bounding box center [642, 381] width 503 height 96
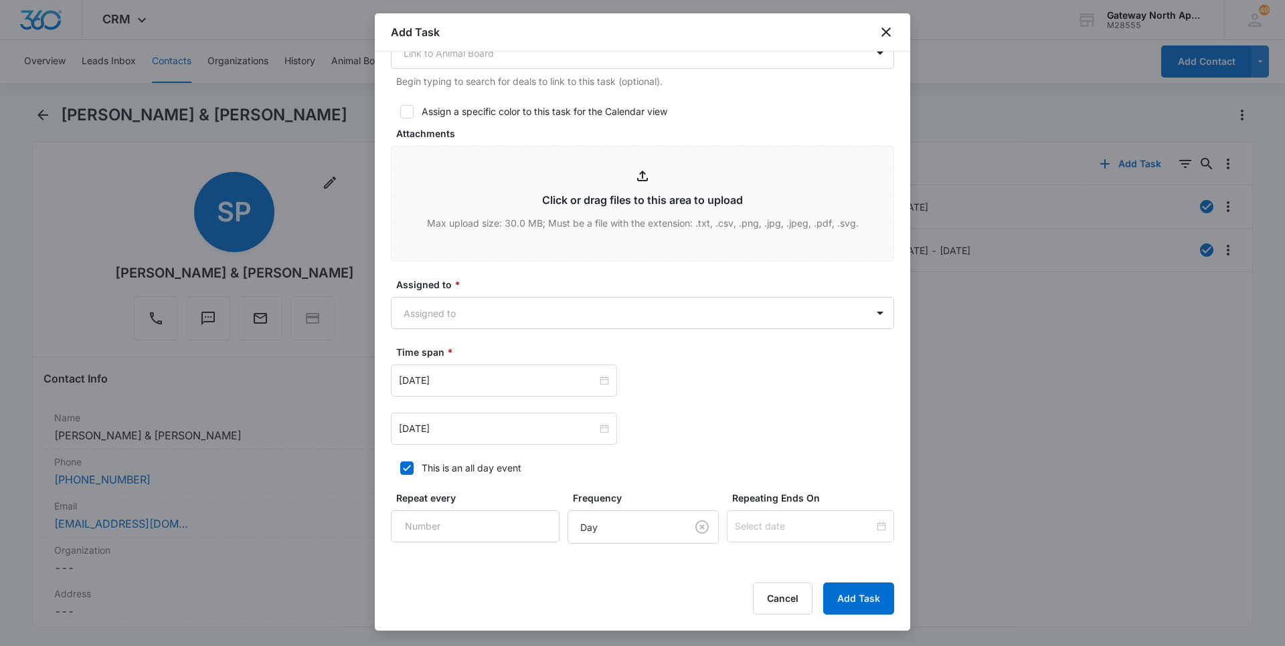
scroll to position [669, 0]
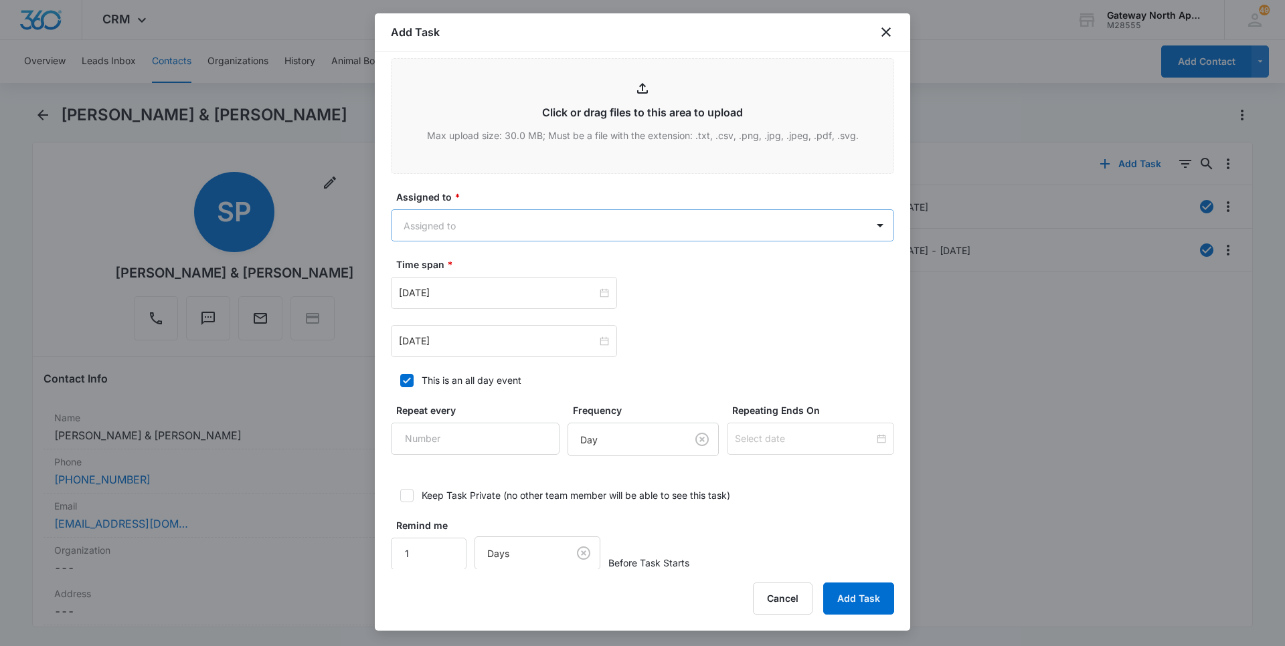
type textarea "ecall, a/c not working"
click at [499, 223] on body "CRM Apps Reputation Websites Forms CRM Email Social Content Ads Intelligence Fi…" at bounding box center [642, 323] width 1285 height 646
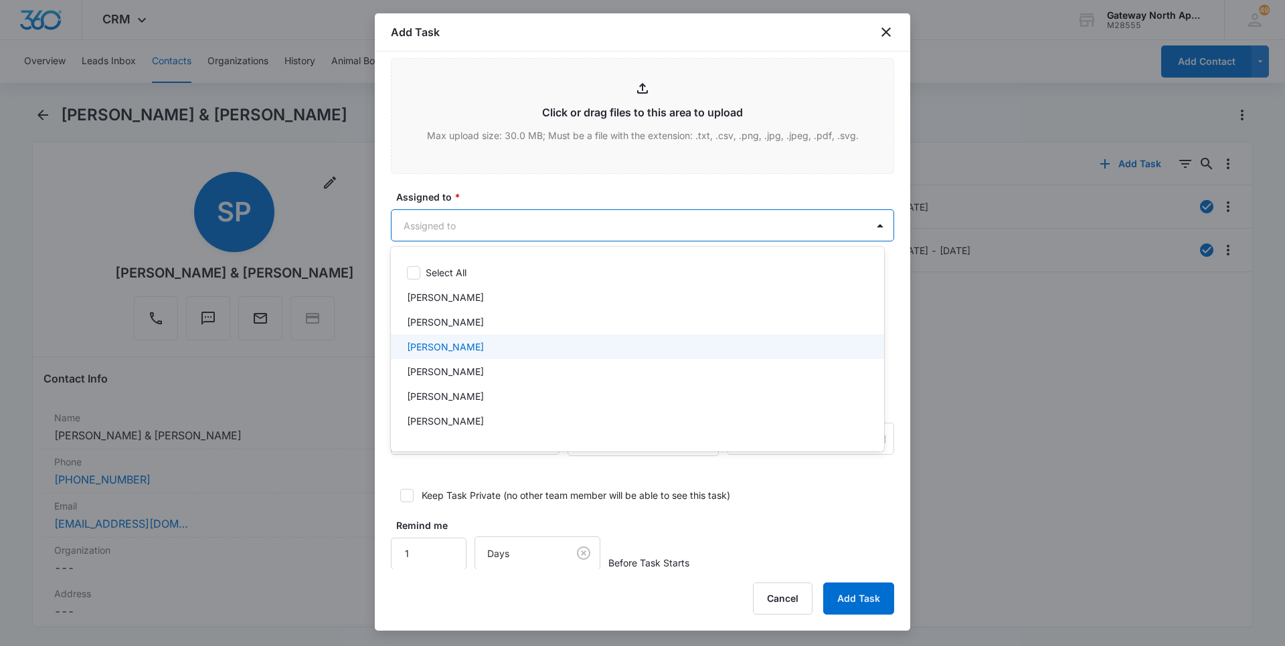
click at [454, 337] on div "[PERSON_NAME]" at bounding box center [637, 347] width 493 height 25
click at [520, 223] on div at bounding box center [642, 323] width 1285 height 646
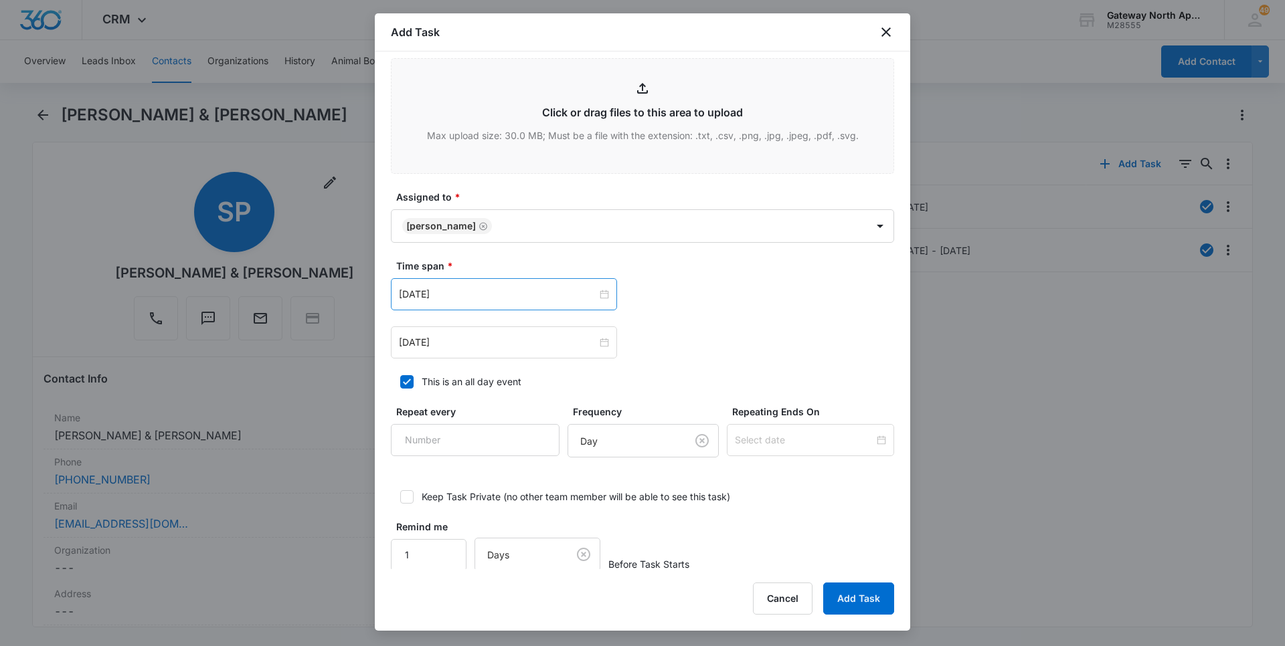
click at [508, 302] on div "[DATE]" at bounding box center [504, 294] width 226 height 32
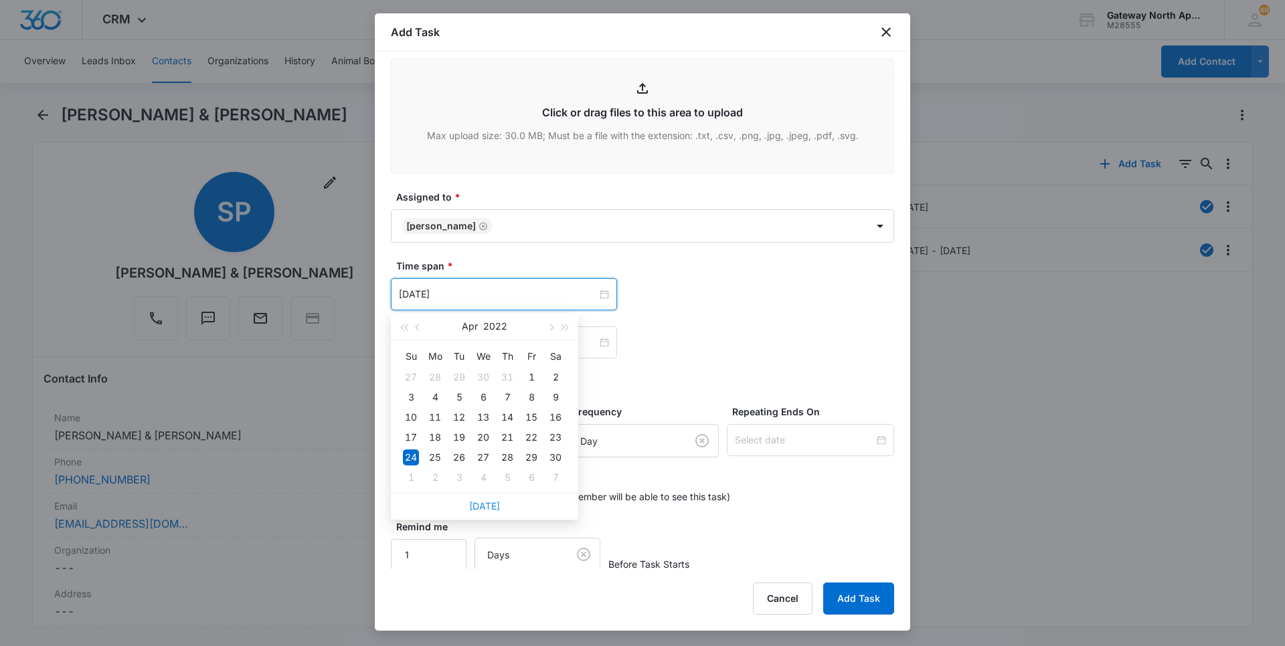
click at [483, 507] on link "[DATE]" at bounding box center [484, 505] width 31 height 11
type input "[DATE]"
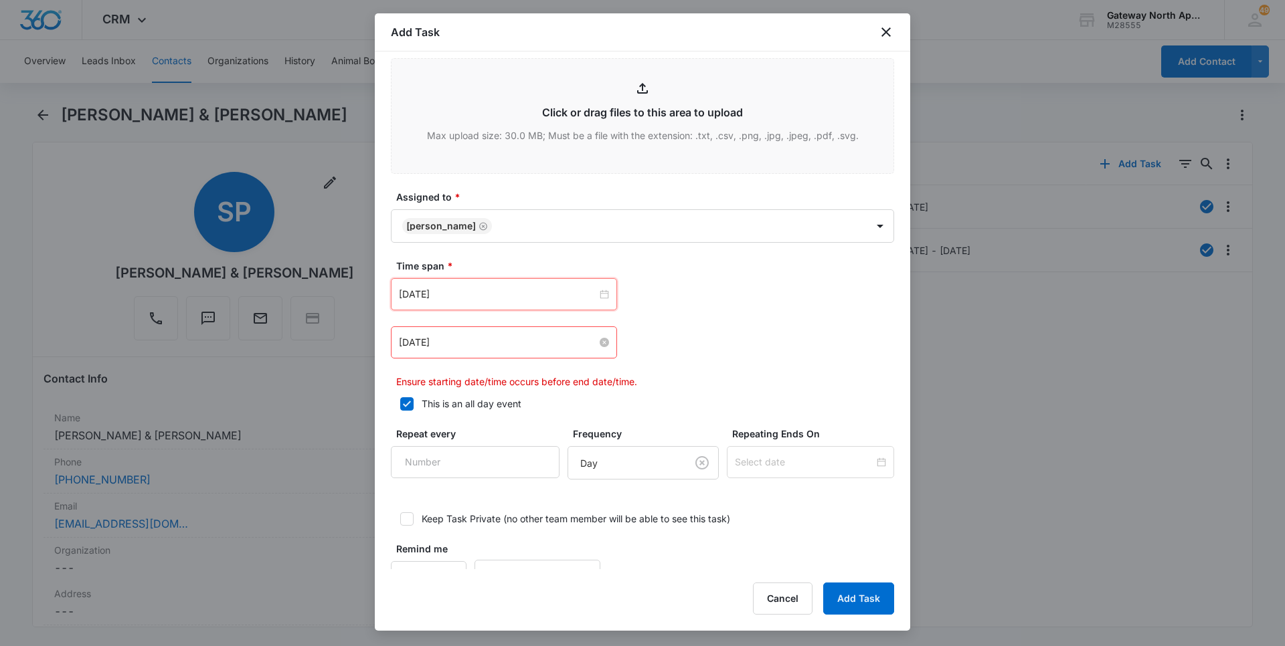
click at [526, 343] on input "[DATE]" at bounding box center [498, 342] width 198 height 15
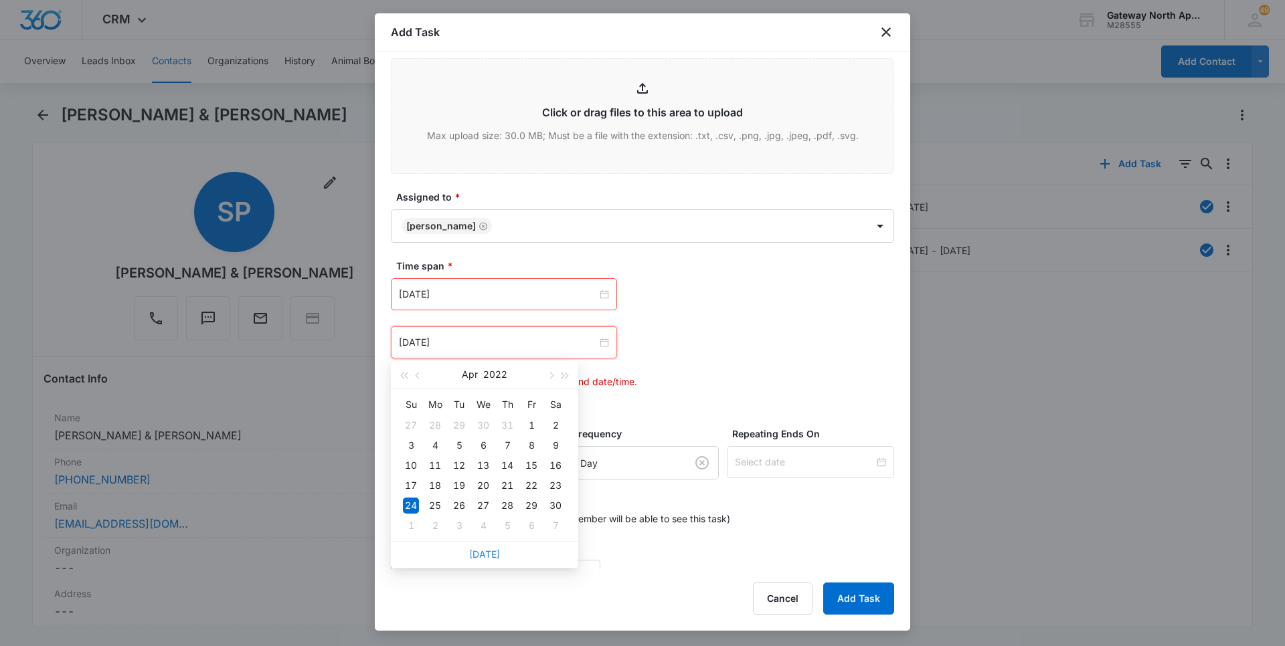
click at [489, 553] on link "[DATE]" at bounding box center [484, 554] width 31 height 11
type input "[DATE]"
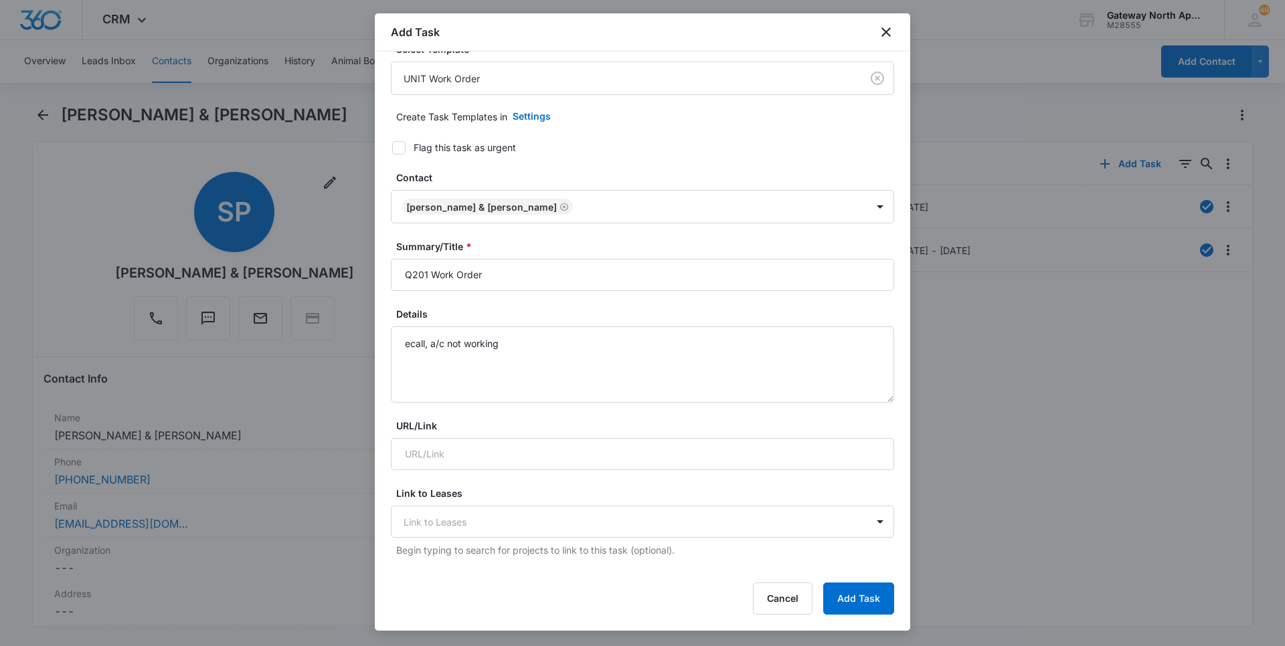
scroll to position [0, 0]
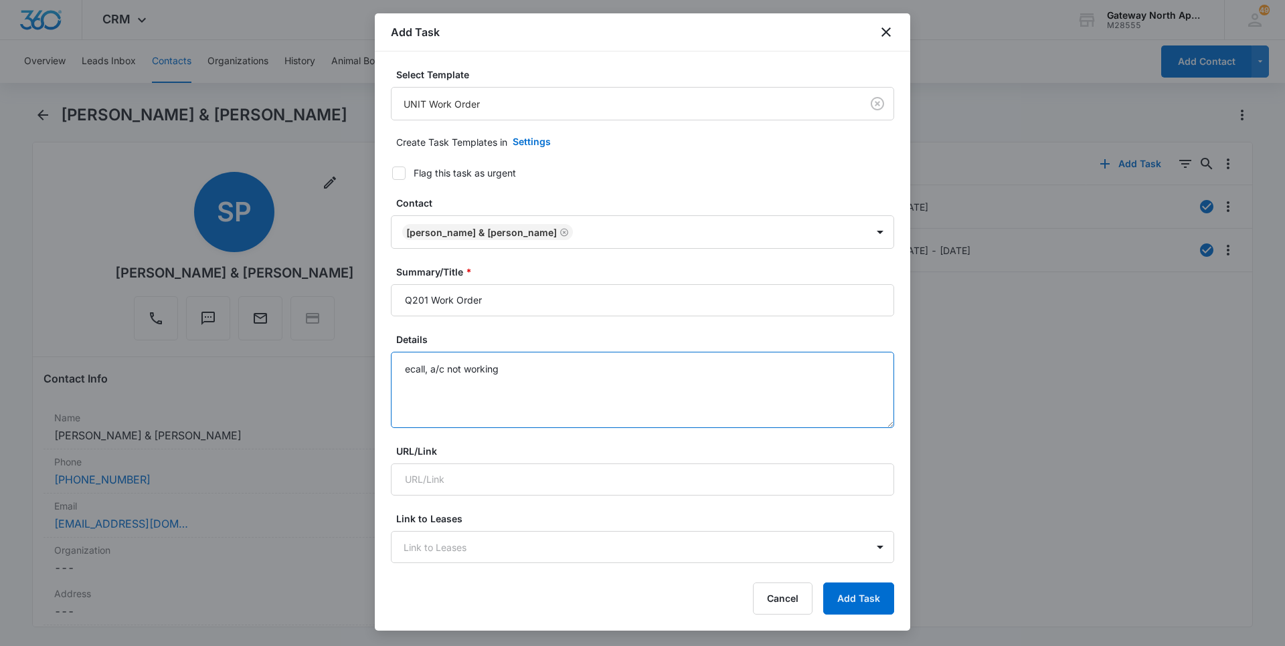
click at [601, 364] on textarea "ecall, a/c not working" at bounding box center [642, 390] width 503 height 76
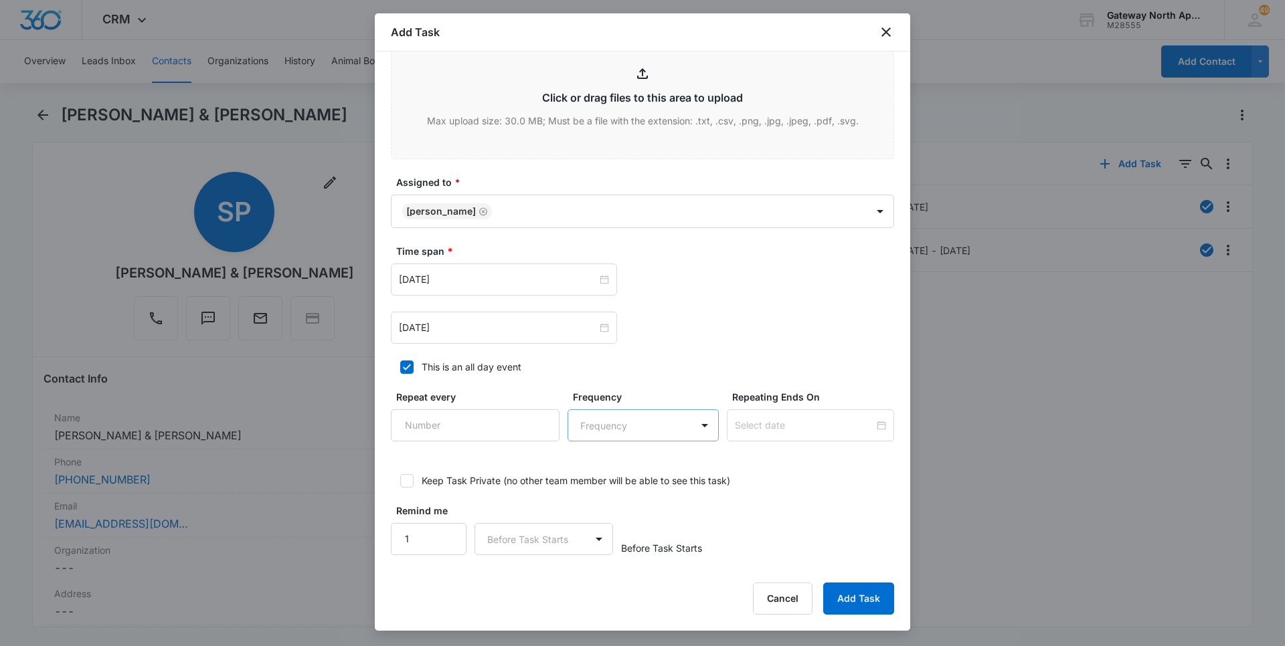
scroll to position [686, 0]
click at [860, 598] on button "Add Task" at bounding box center [858, 599] width 71 height 32
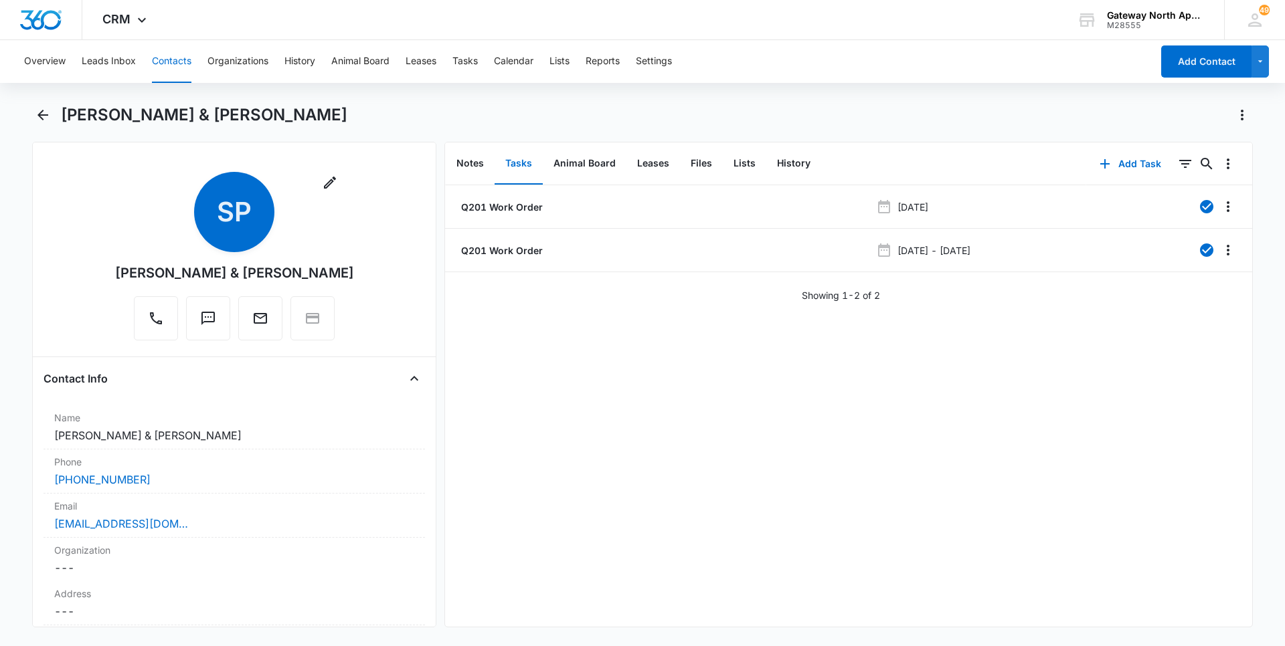
click at [177, 58] on button "Contacts" at bounding box center [171, 61] width 39 height 43
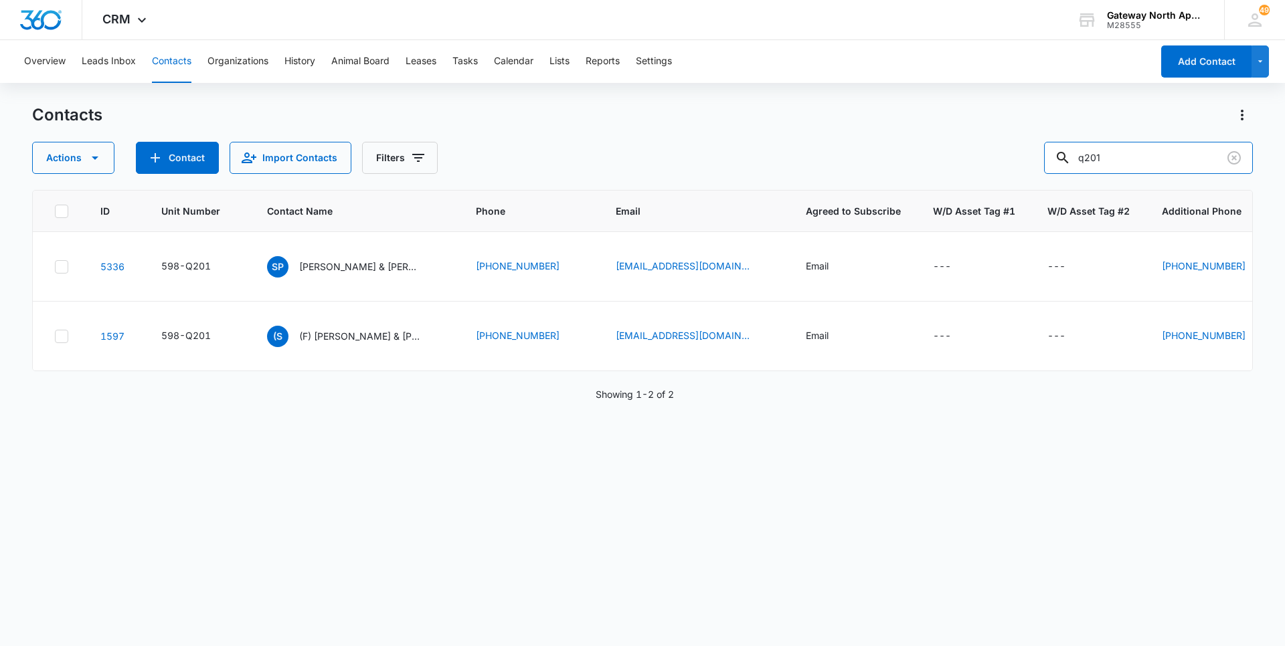
drag, startPoint x: 1139, startPoint y: 165, endPoint x: 953, endPoint y: 164, distance: 186.0
click at [953, 164] on div "Actions Contact Import Contacts Filters q201" at bounding box center [642, 158] width 1220 height 32
type input "i102"
